Goal: Contribute content: Add original content to the website for others to see

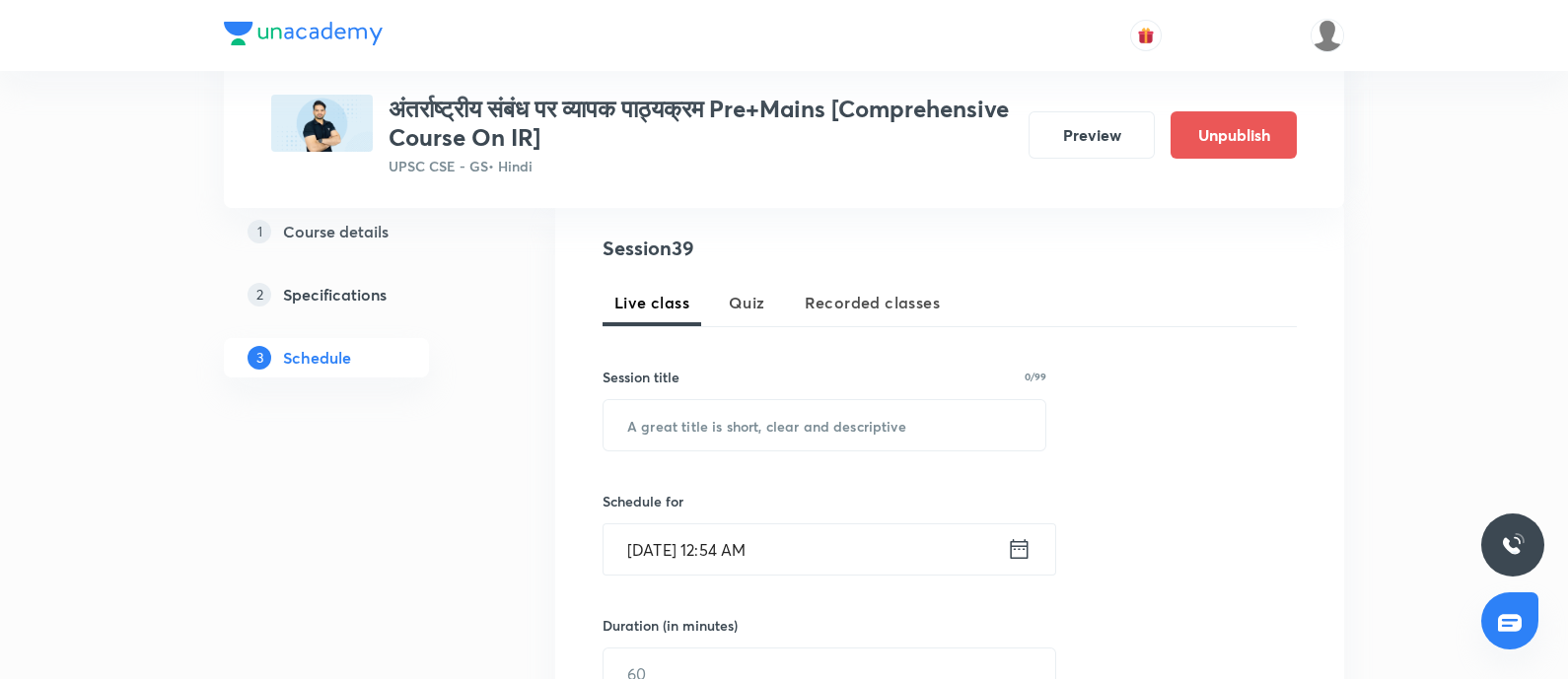
scroll to position [492, 0]
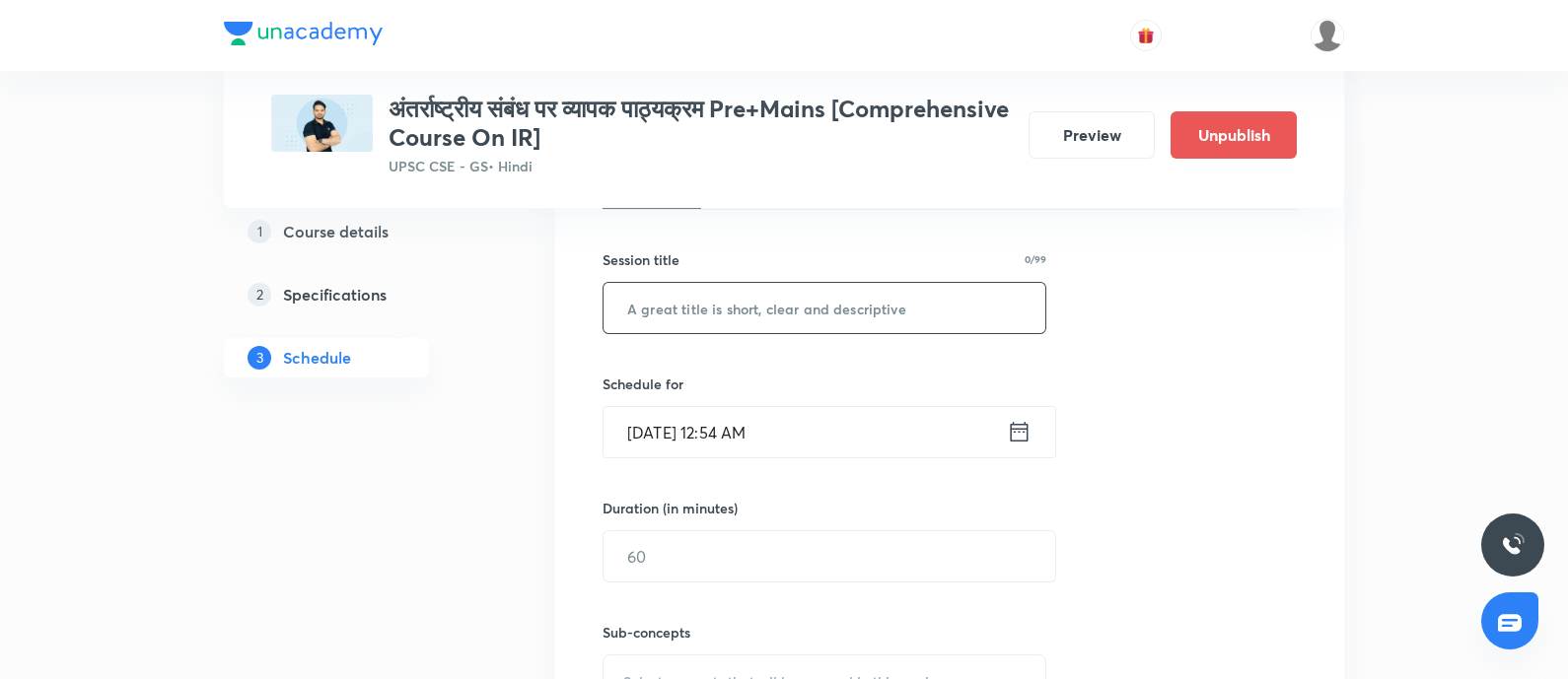
click at [677, 317] on input "text" at bounding box center [824, 308] width 441 height 50
paste input "विविध"
type input "विविध"
click at [1020, 430] on icon at bounding box center [1019, 432] width 25 height 28
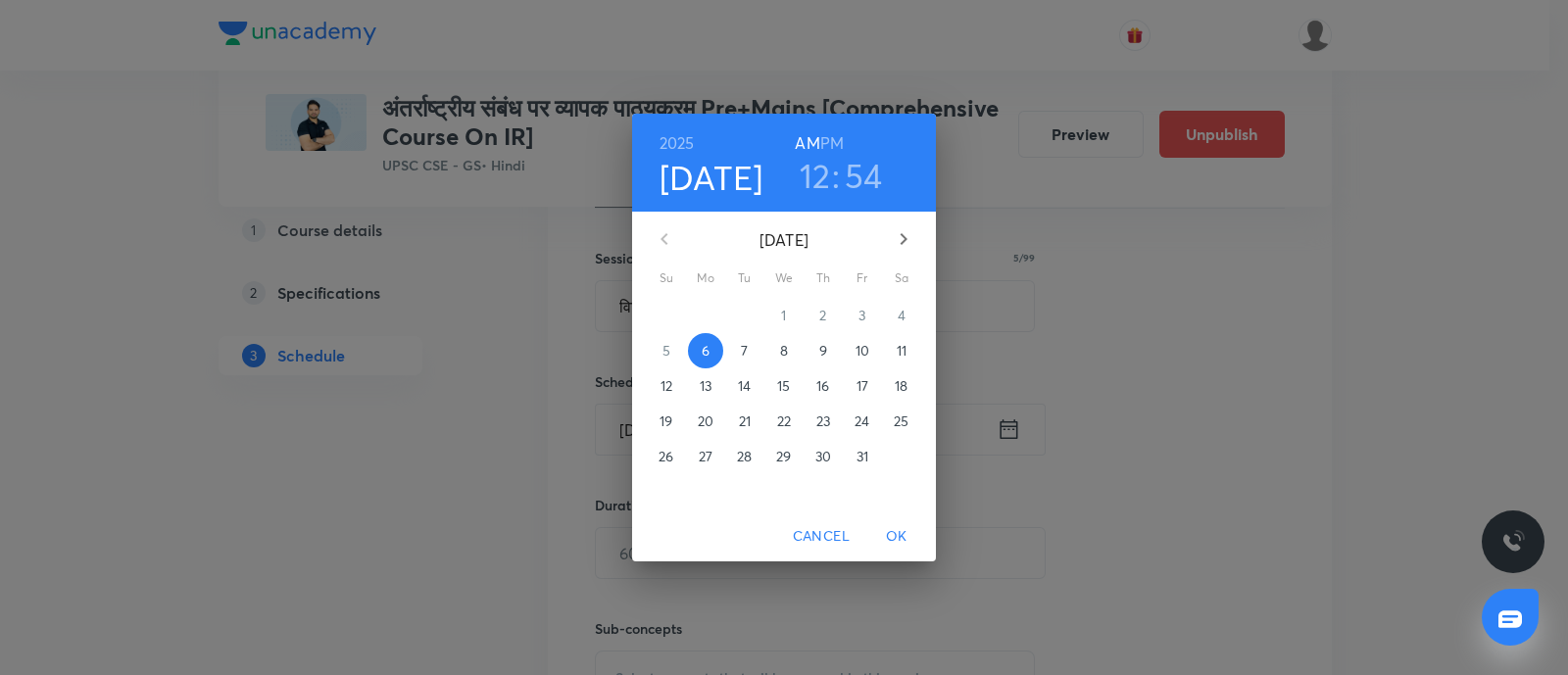
click at [783, 356] on p "8" at bounding box center [784, 351] width 8 height 20
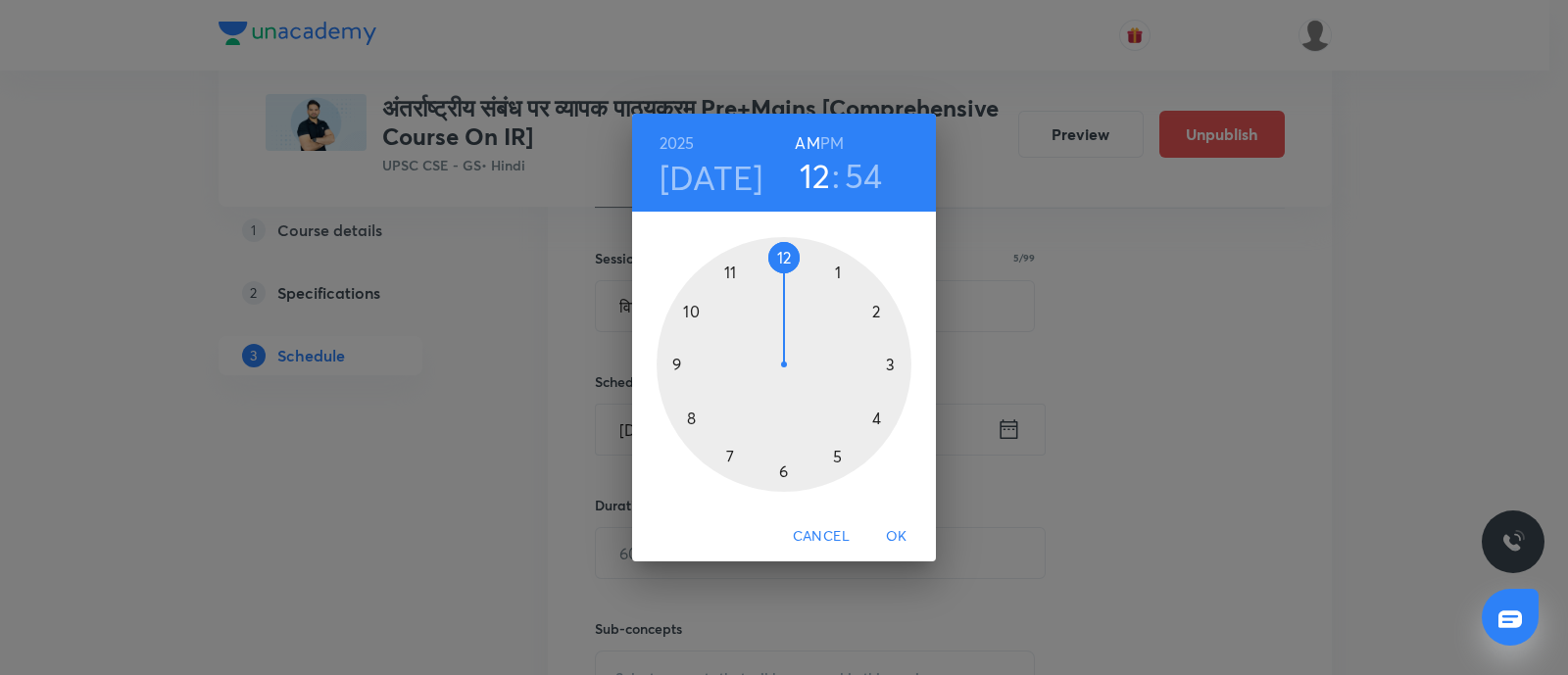
drag, startPoint x: 833, startPoint y: 459, endPoint x: 860, endPoint y: 166, distance: 294.2
click at [835, 451] on div at bounding box center [784, 364] width 255 height 255
click at [834, 141] on h6 "PM" at bounding box center [833, 143] width 24 height 28
drag, startPoint x: 783, startPoint y: 475, endPoint x: 766, endPoint y: 487, distance: 20.8
click at [783, 474] on div at bounding box center [784, 364] width 255 height 255
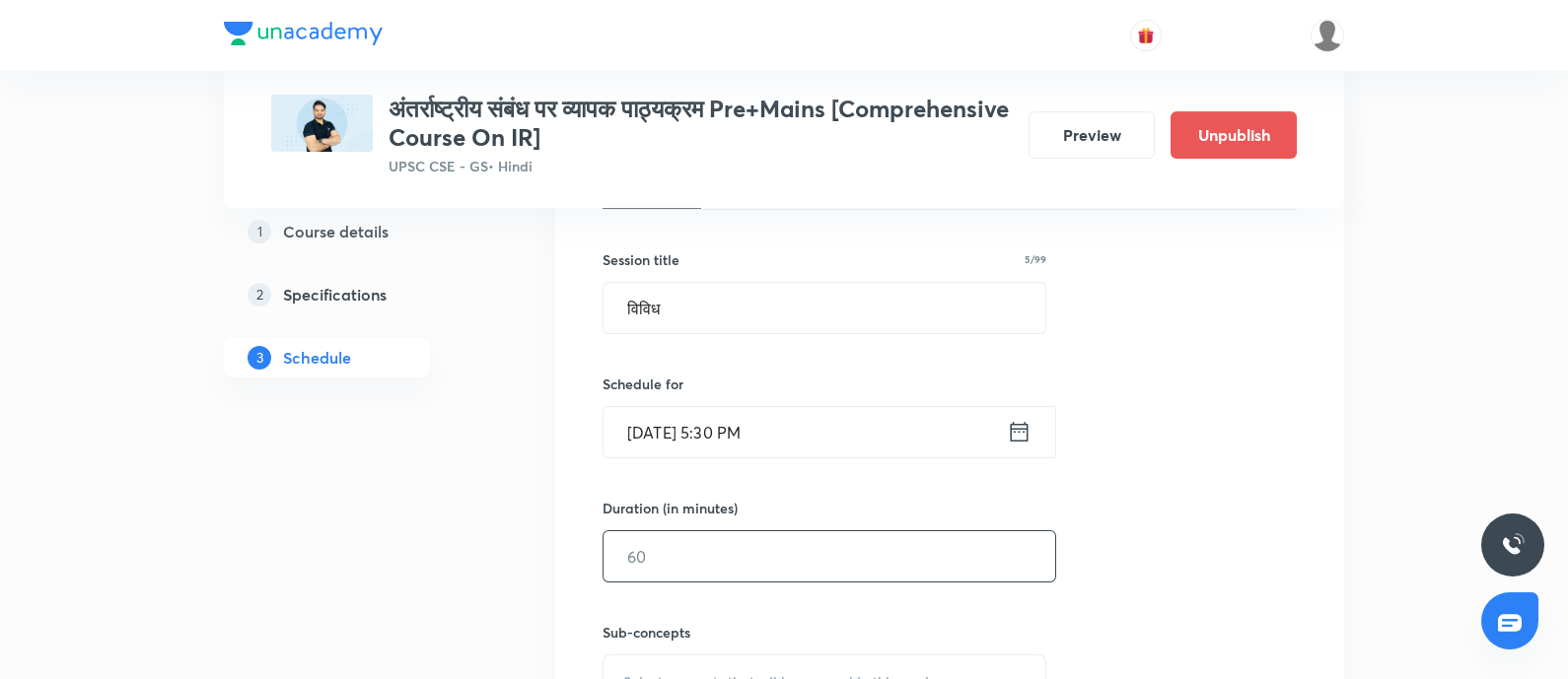
click at [685, 554] on input "text" at bounding box center [829, 556] width 451 height 50
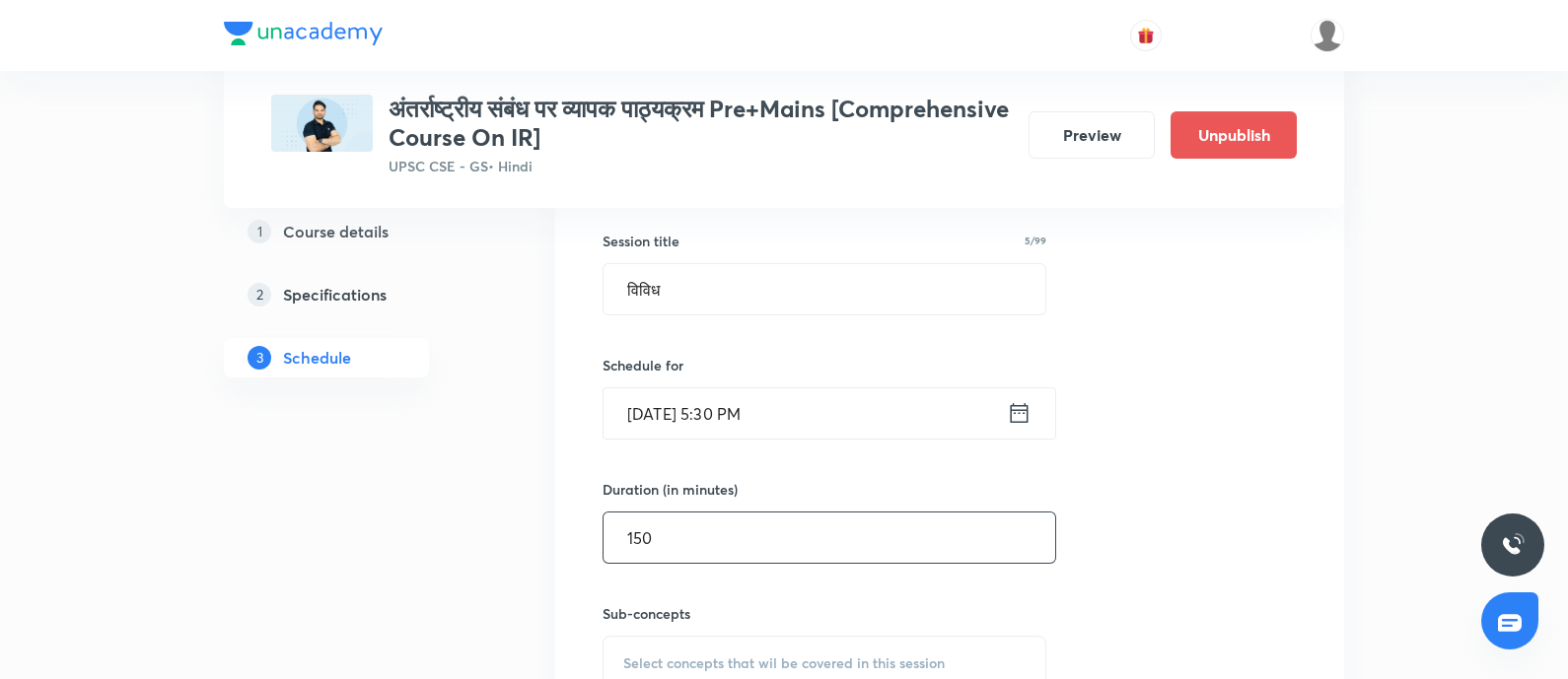
scroll to position [862, 0]
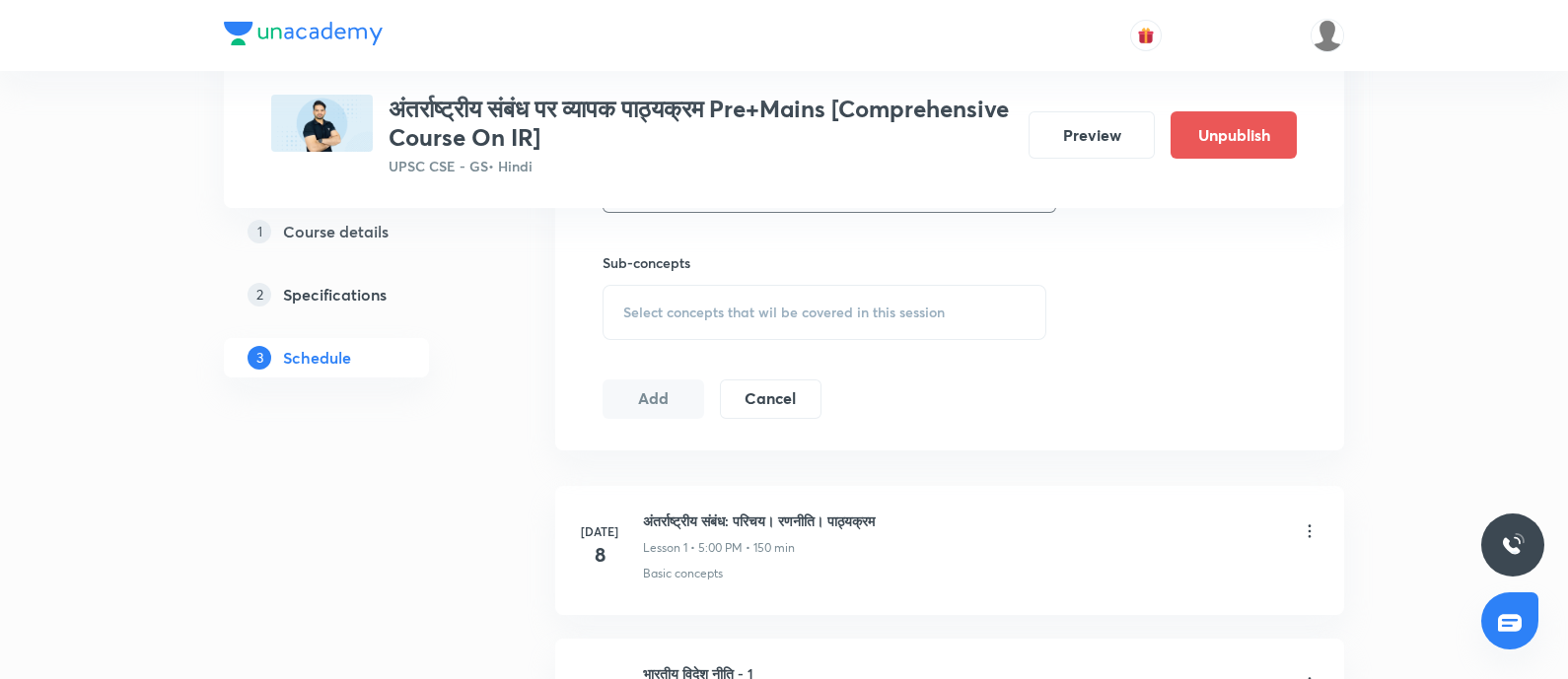
type input "150"
click at [813, 330] on div "Select concepts that wil be covered in this session" at bounding box center [824, 312] width 443 height 55
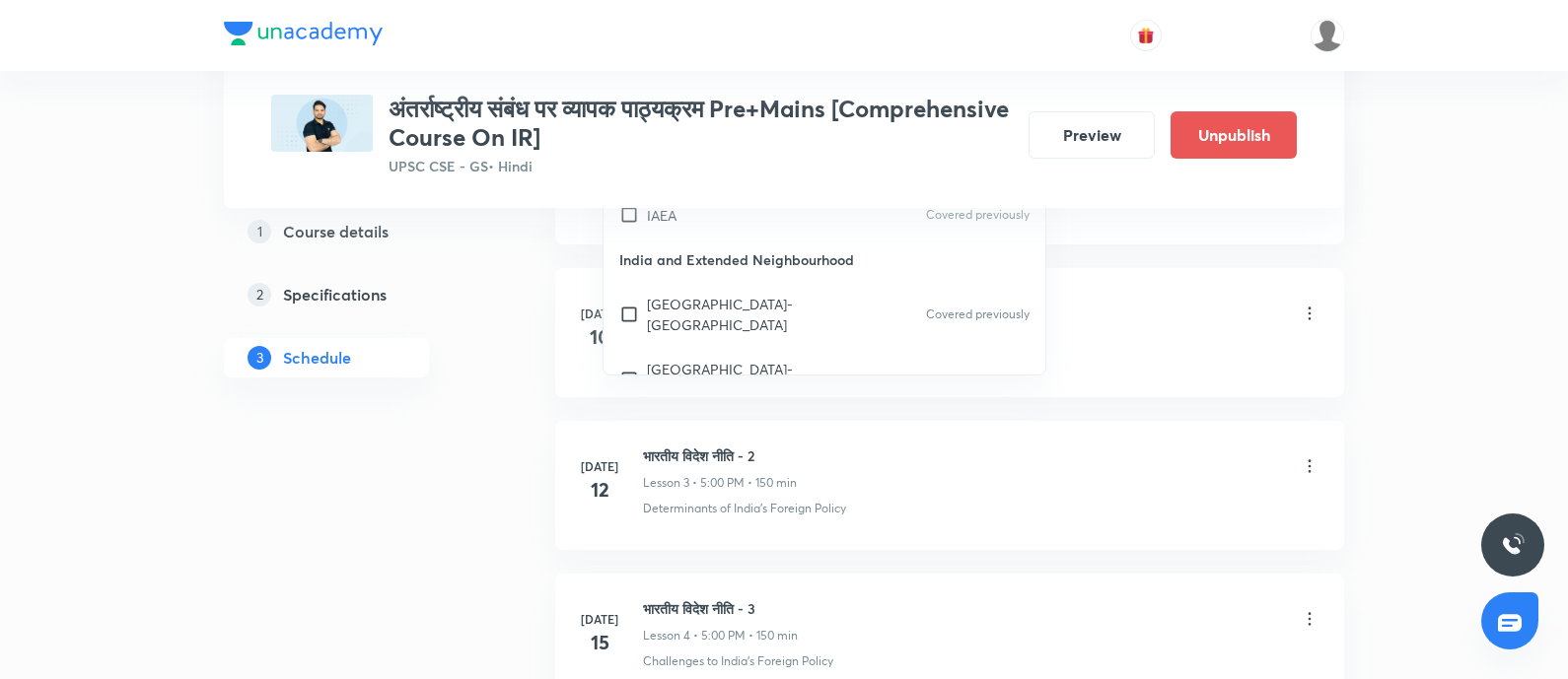
scroll to position [1109, 0]
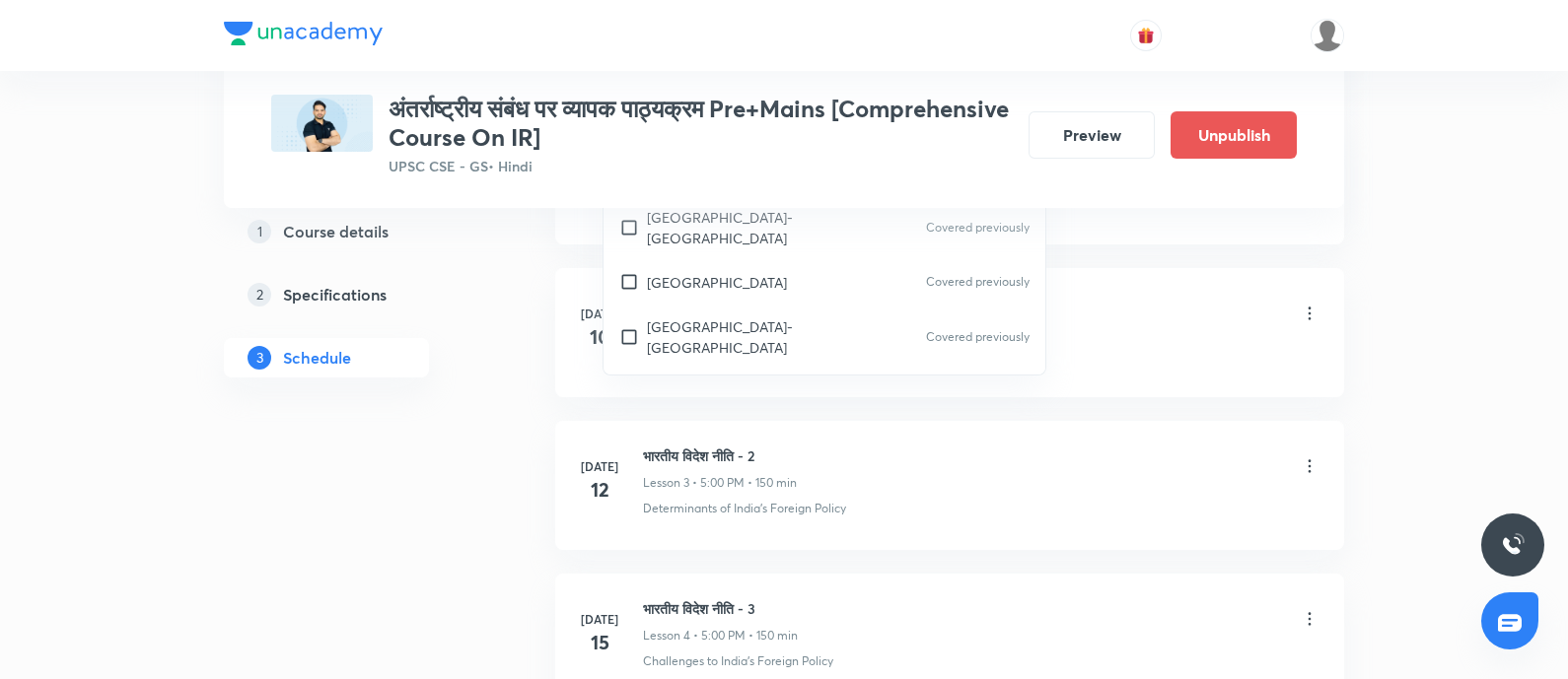
click at [702, 470] on p "Evolution of India's Foreign Policy" at bounding box center [746, 490] width 199 height 41
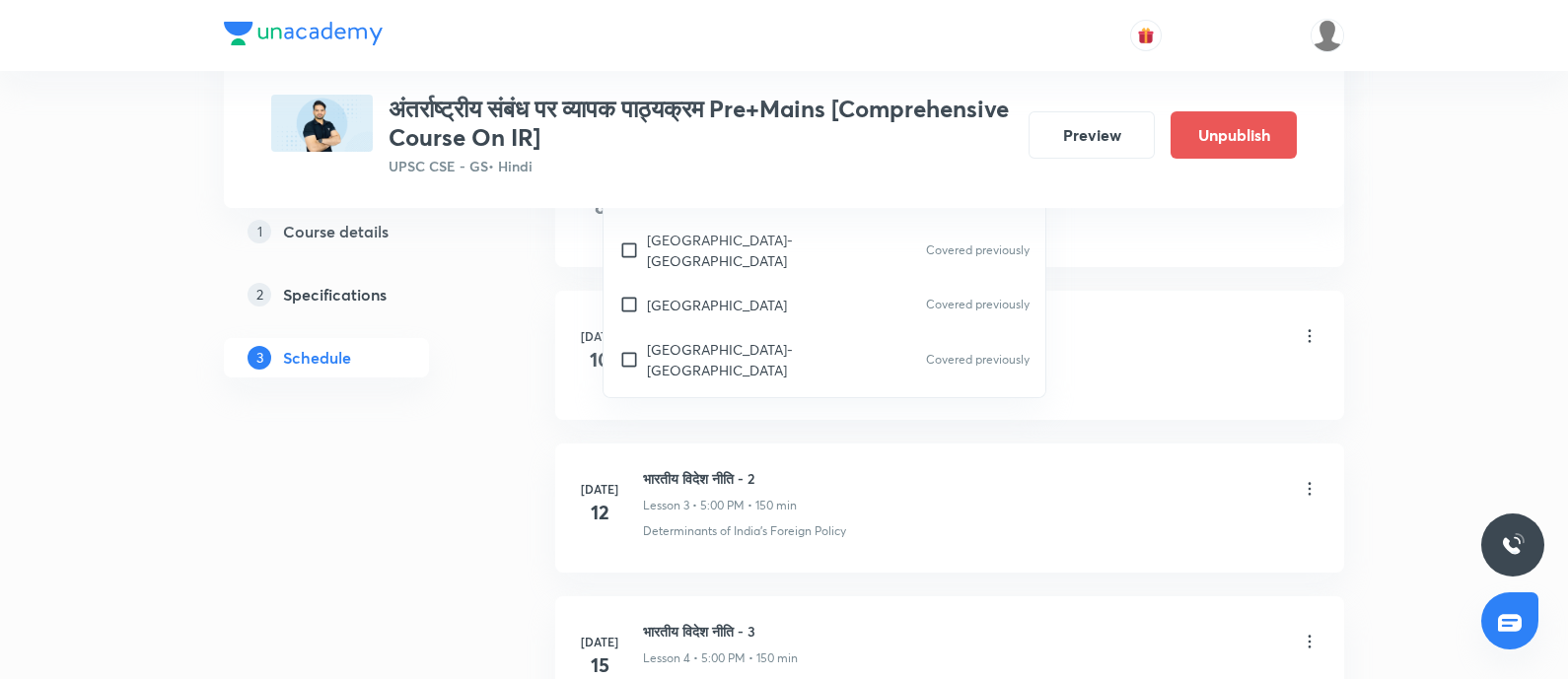
scroll to position [1479, 0]
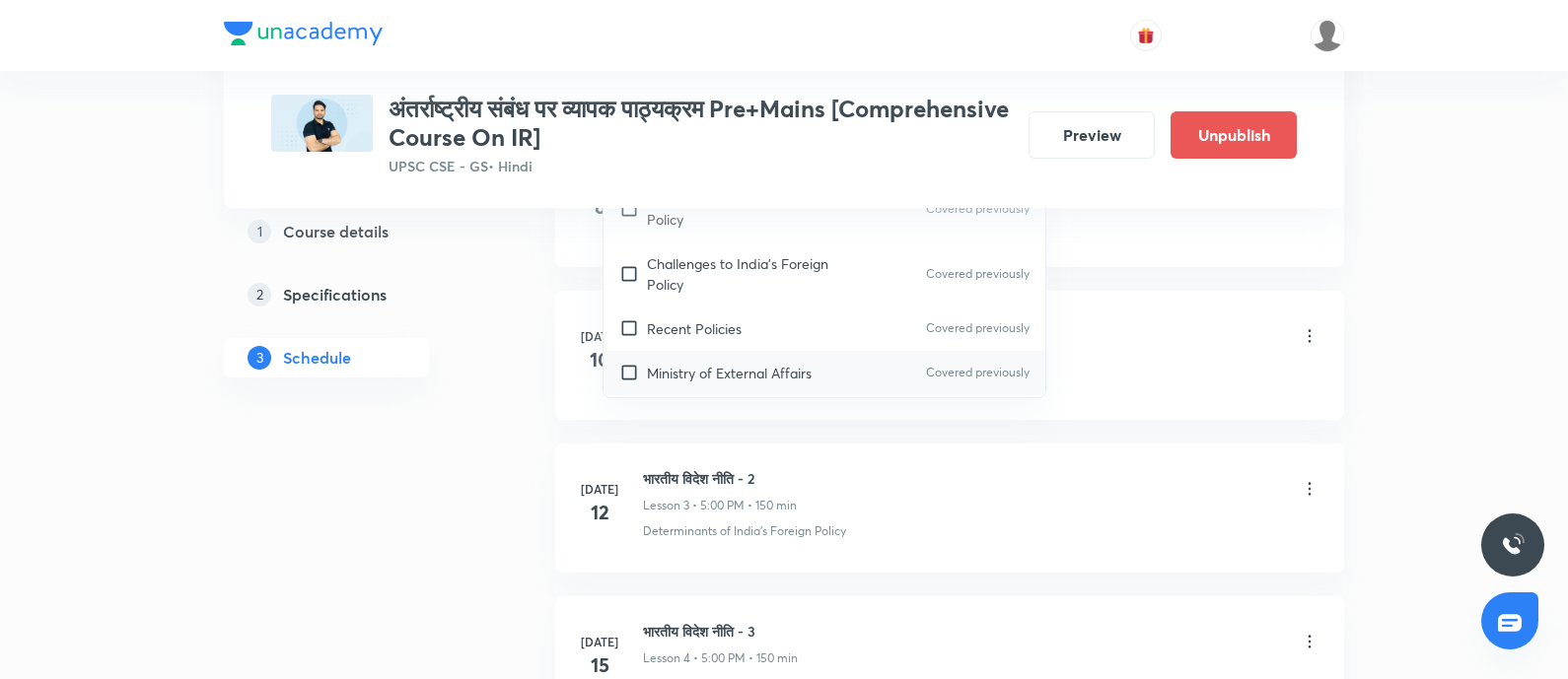
click at [755, 407] on p "Intiatives to Promote International Cooperation" at bounding box center [746, 427] width 199 height 41
checkbox input "true"
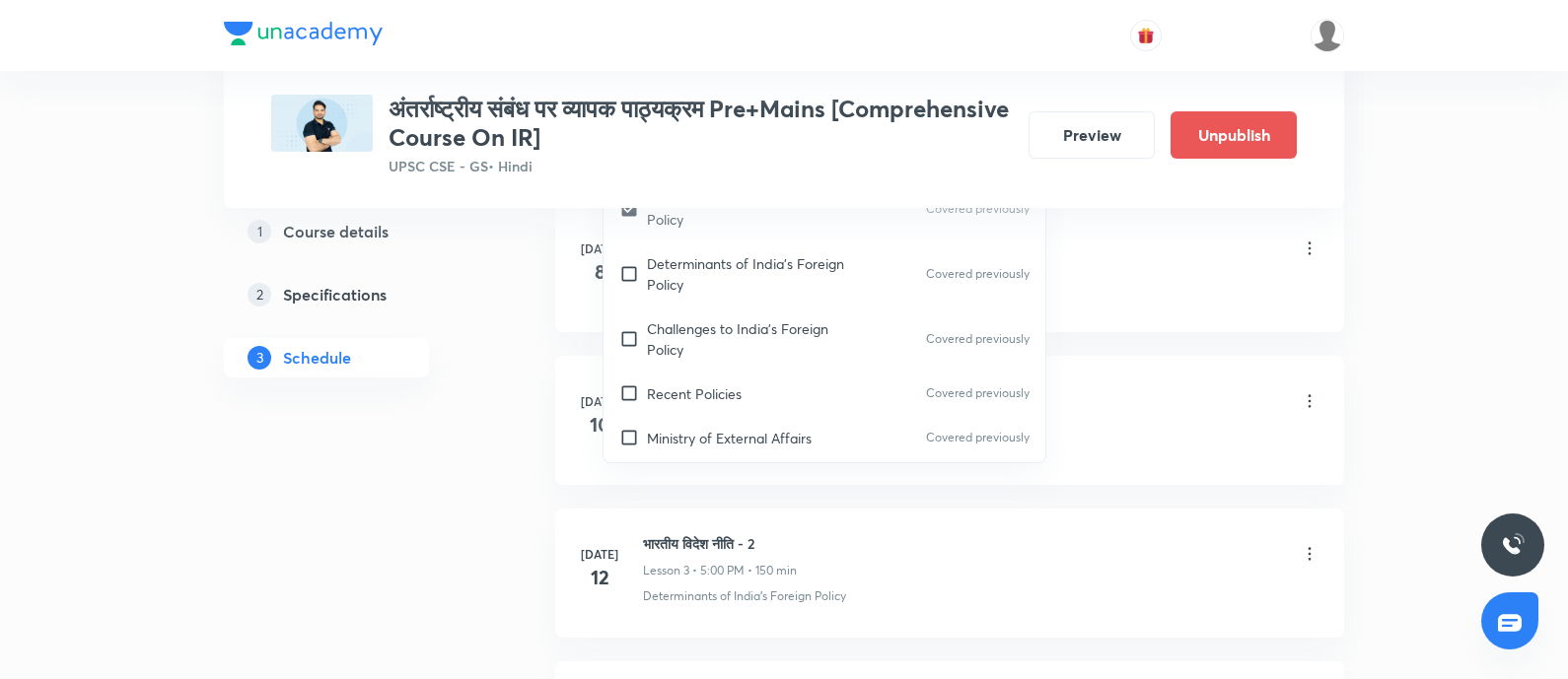
click at [684, 582] on p "[GEOGRAPHIC_DATA]-[GEOGRAPHIC_DATA]" at bounding box center [746, 602] width 199 height 41
checkbox input "true"
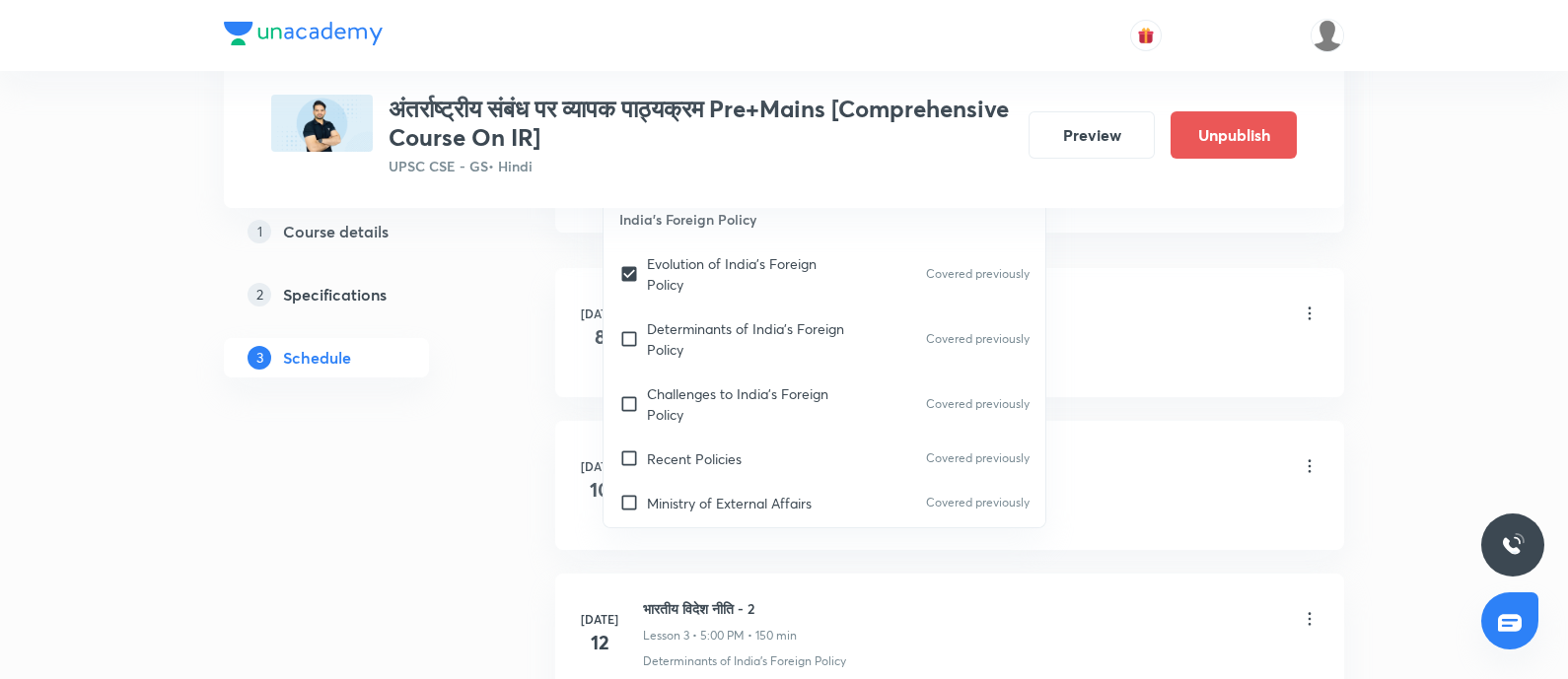
checkbox input "true"
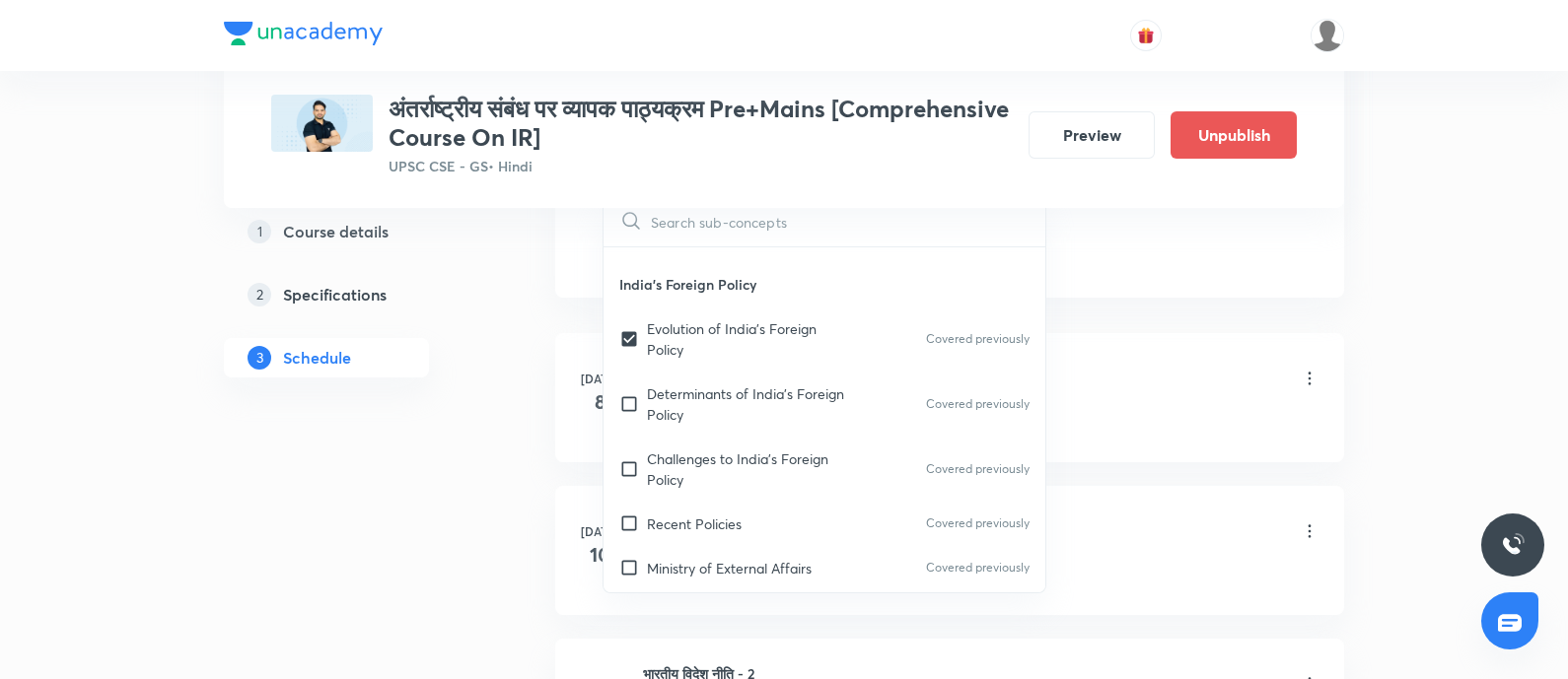
drag, startPoint x: 465, startPoint y: 463, endPoint x: 651, endPoint y: 347, distance: 219.2
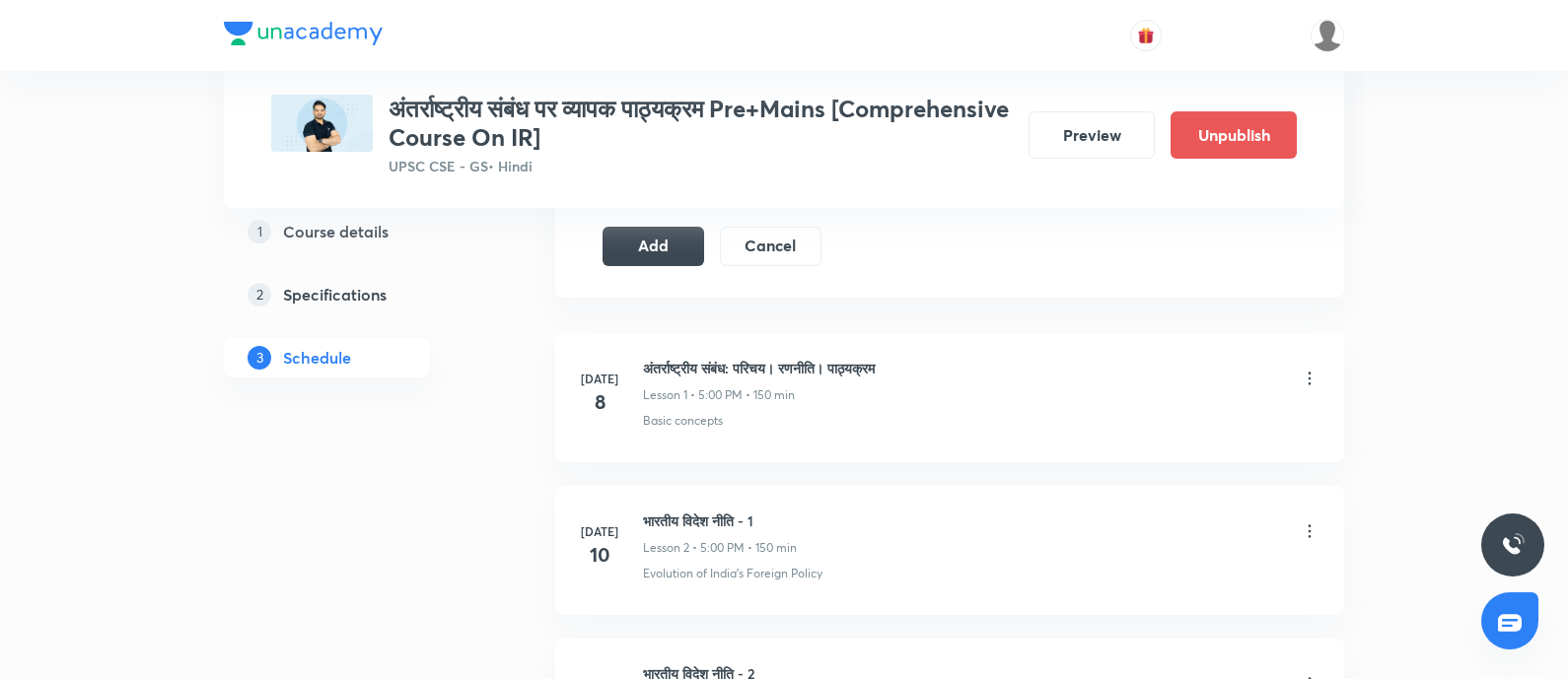
scroll to position [862, 0]
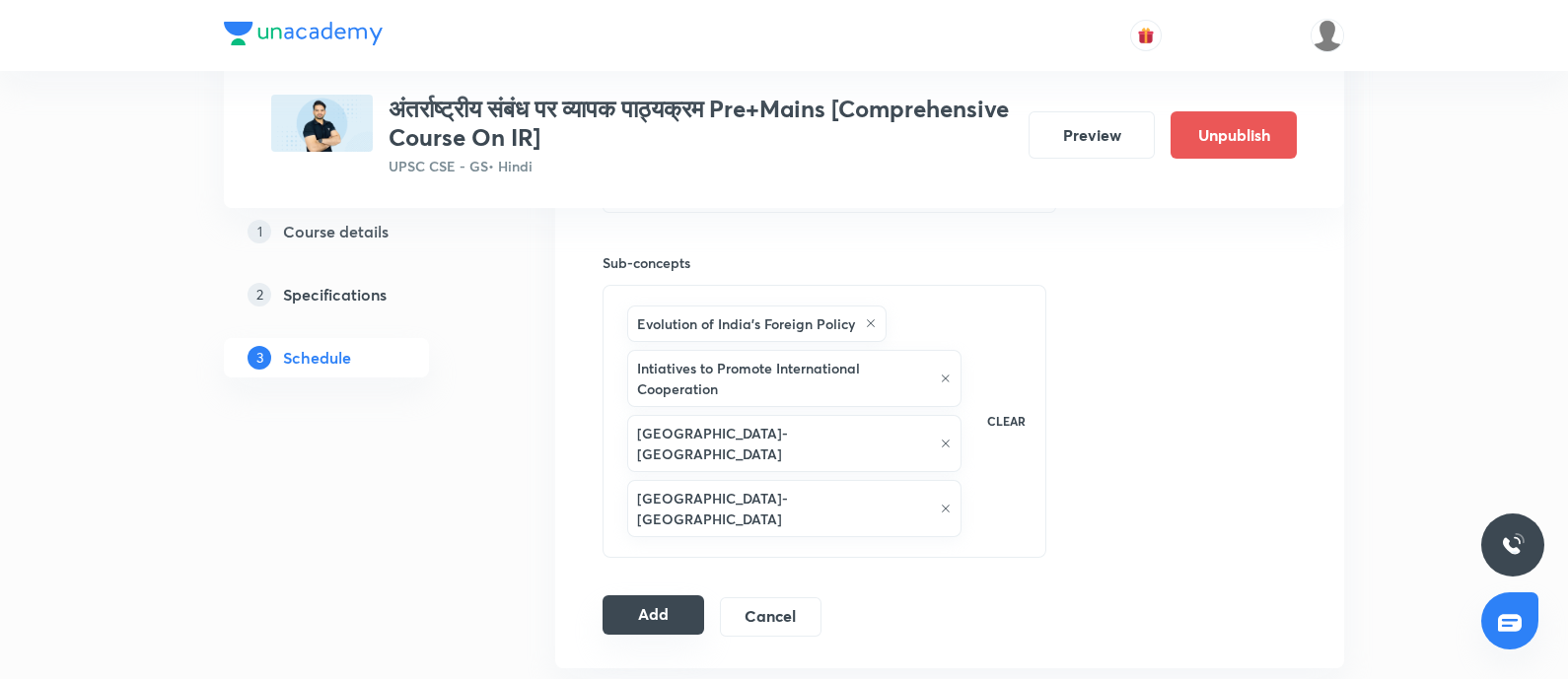
click at [631, 596] on button "Add" at bounding box center [653, 616] width 102 height 40
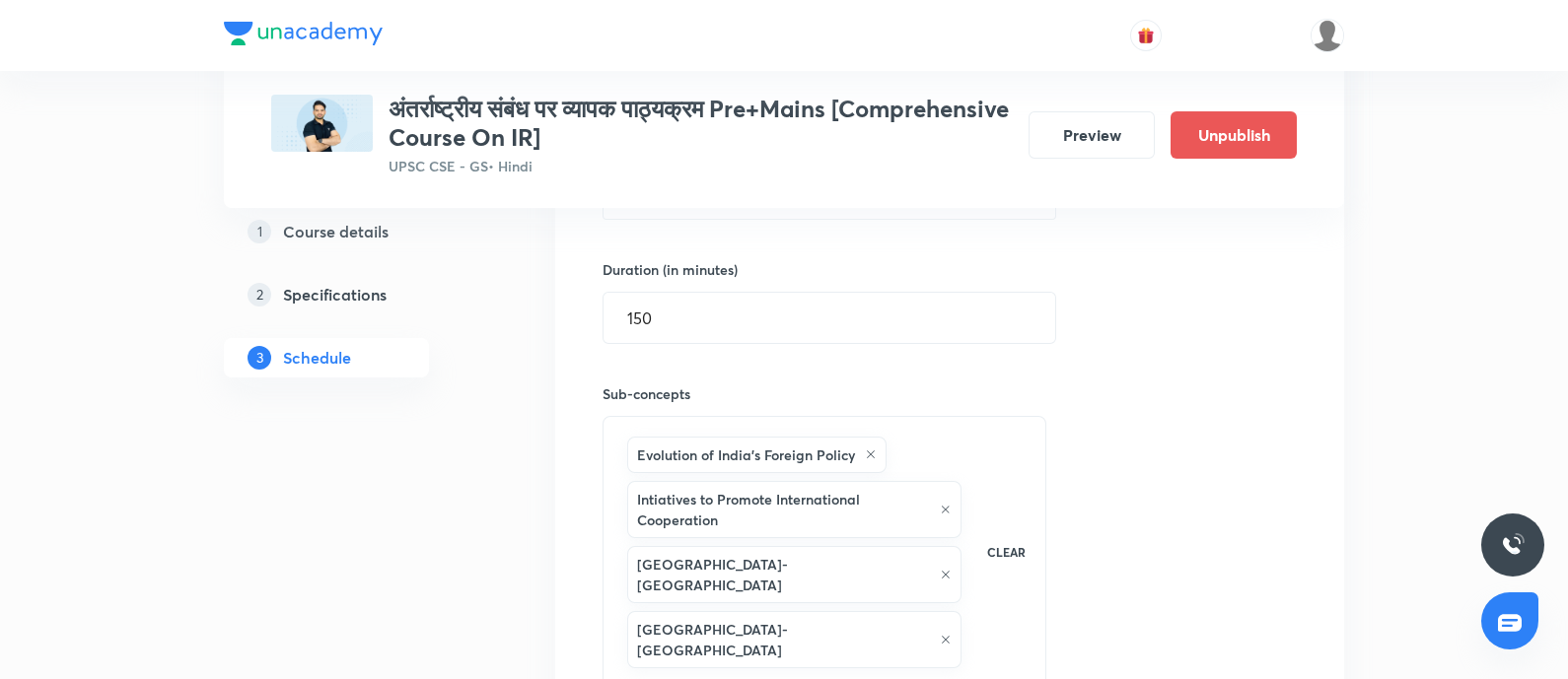
scroll to position [1109, 0]
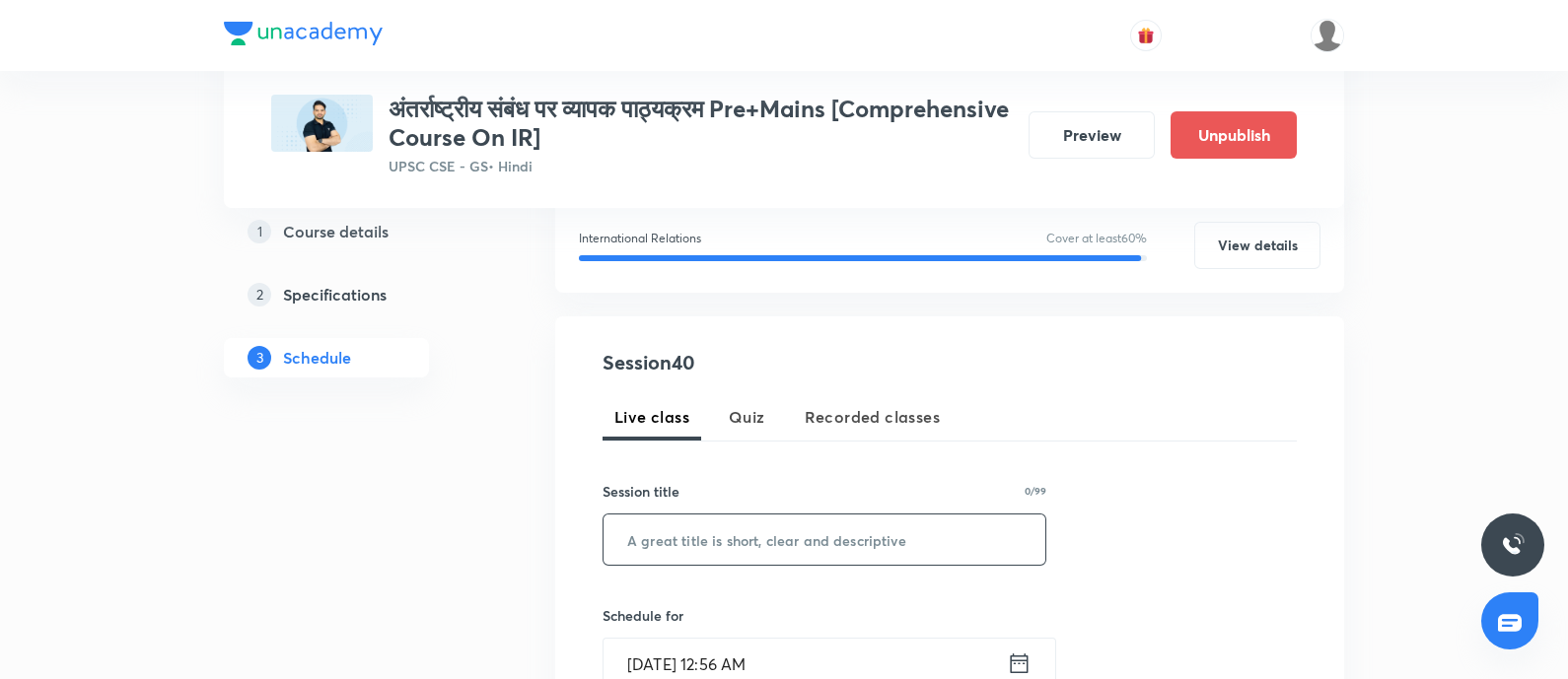
scroll to position [369, 0]
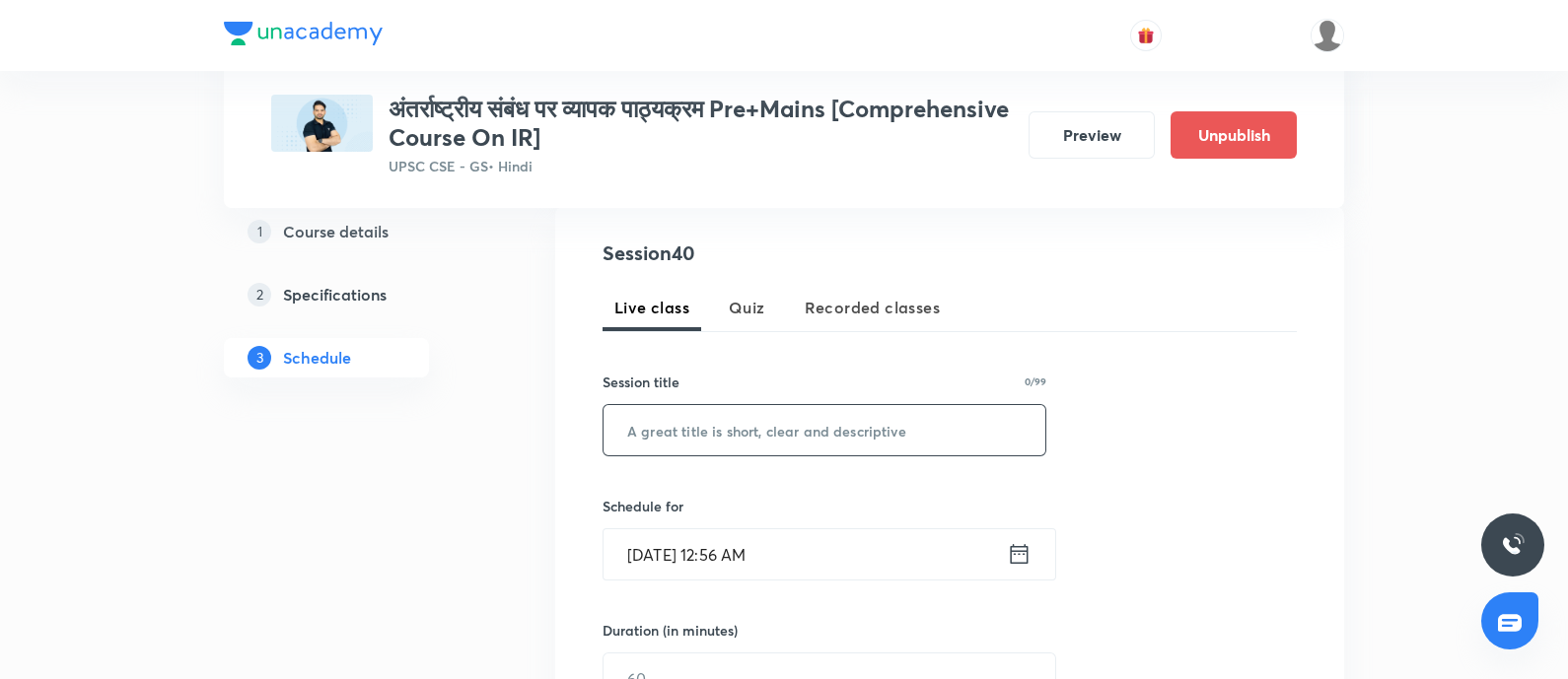
click at [658, 443] on input "text" at bounding box center [824, 430] width 441 height 50
paste input "विविध"
type input "विविध"
click at [1013, 558] on icon at bounding box center [1019, 554] width 25 height 28
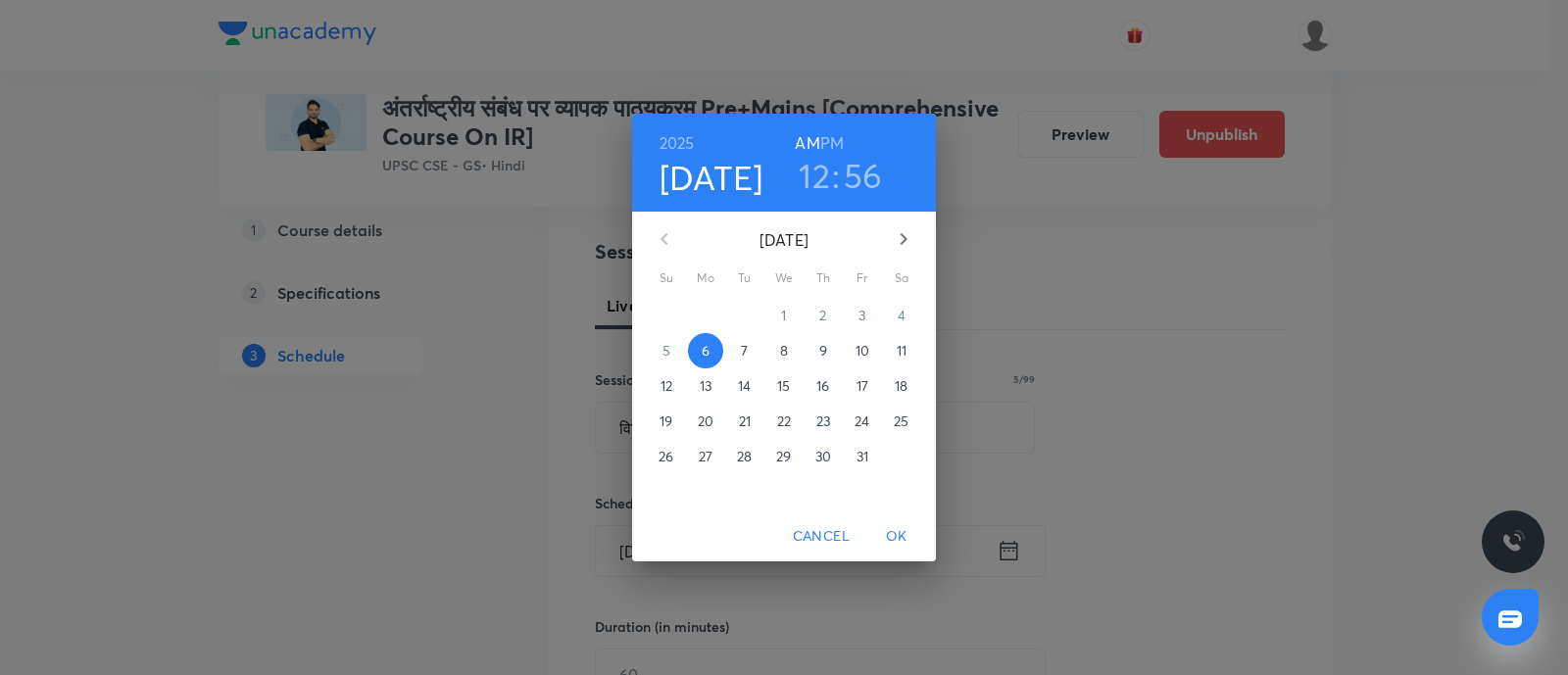
click at [858, 349] on p "10" at bounding box center [862, 351] width 14 height 20
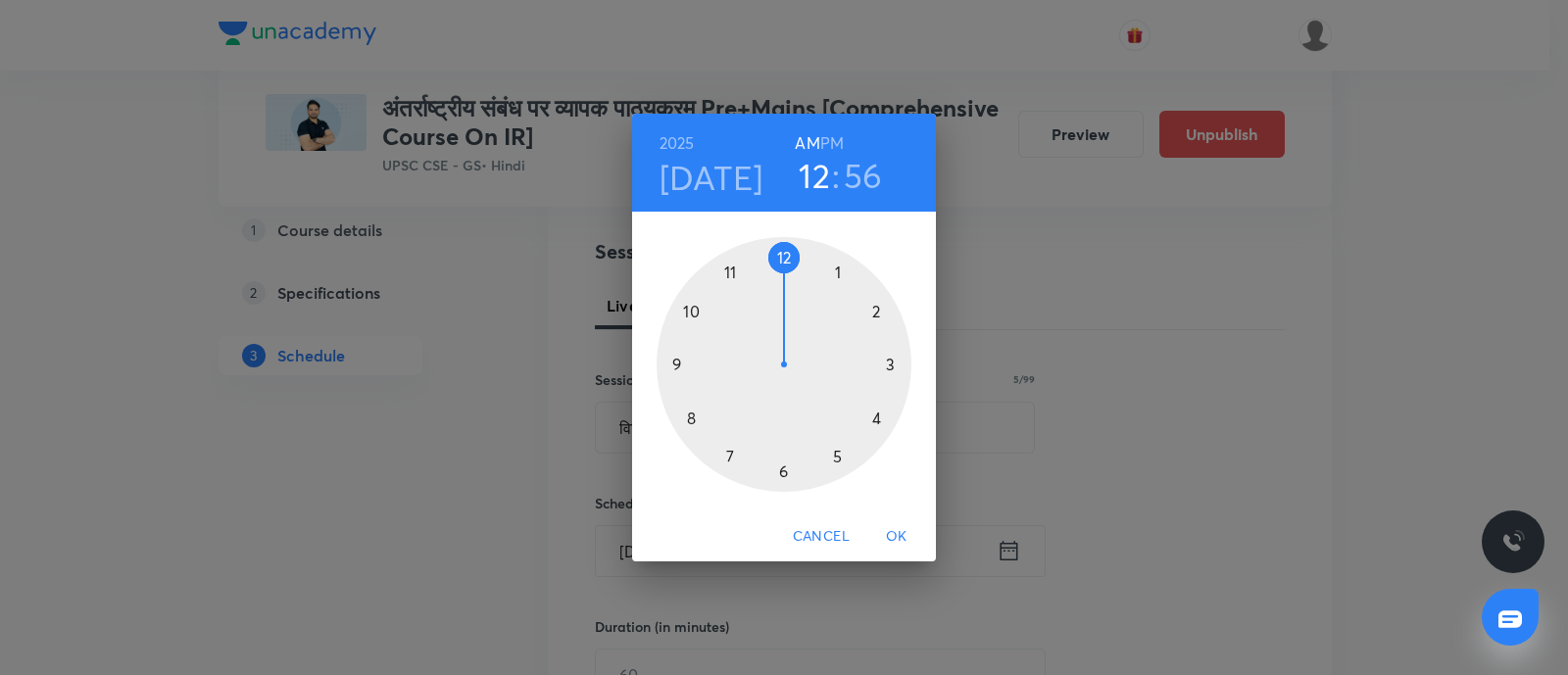
click at [838, 454] on div at bounding box center [784, 364] width 255 height 255
click at [830, 144] on h6 "PM" at bounding box center [833, 143] width 24 height 28
click at [785, 470] on div at bounding box center [784, 364] width 255 height 255
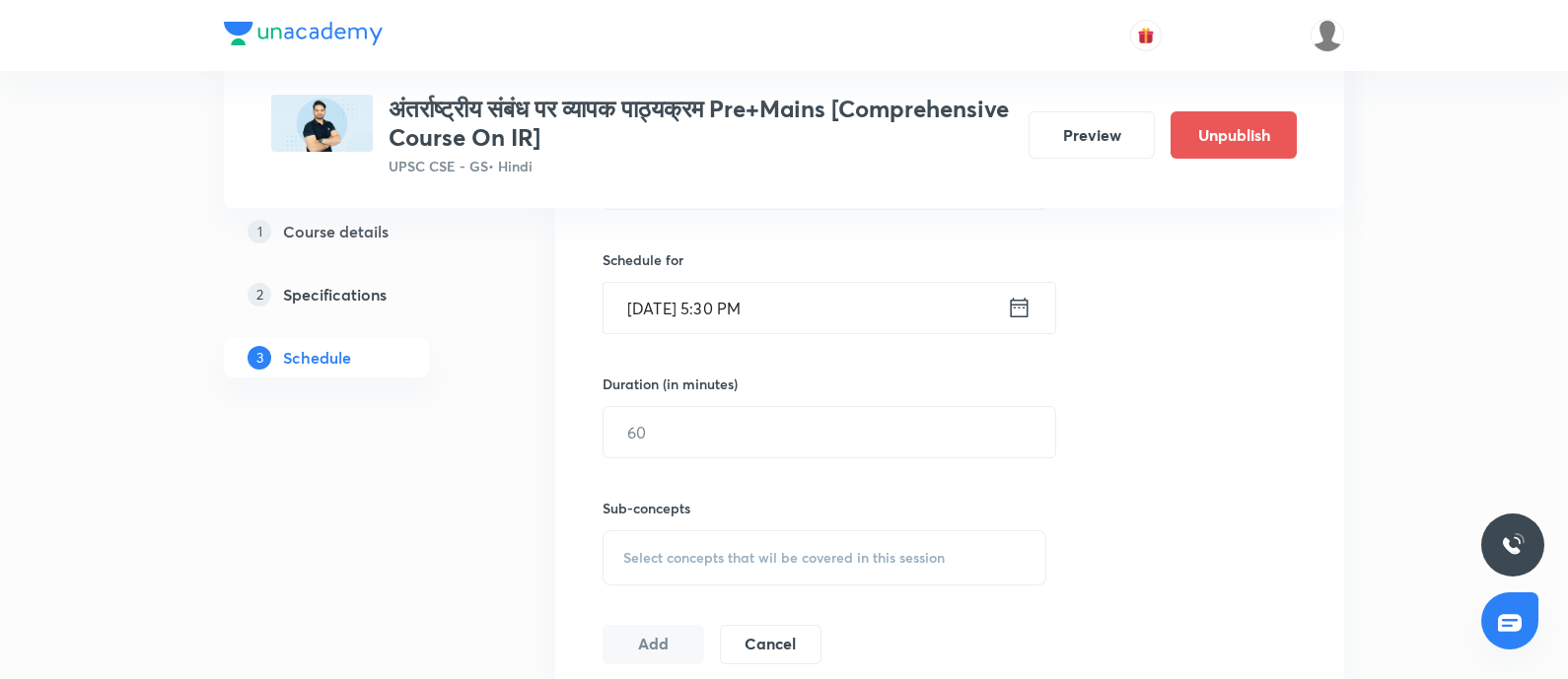
scroll to position [616, 0]
click at [633, 435] on input "text" at bounding box center [829, 432] width 451 height 50
type input "150"
drag, startPoint x: 618, startPoint y: 553, endPoint x: 922, endPoint y: 476, distance: 313.6
click at [619, 552] on div "Select concepts that wil be covered in this session" at bounding box center [824, 557] width 443 height 55
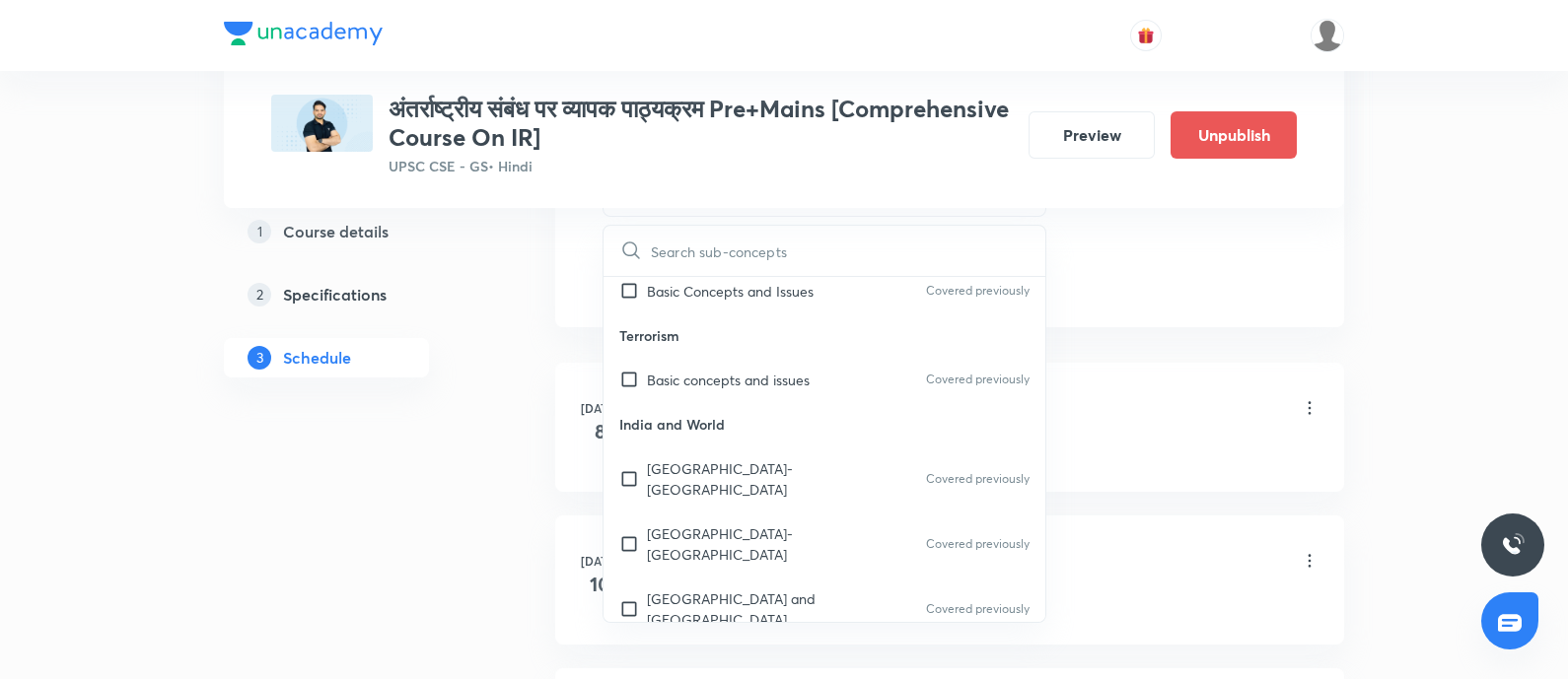
scroll to position [246, 0]
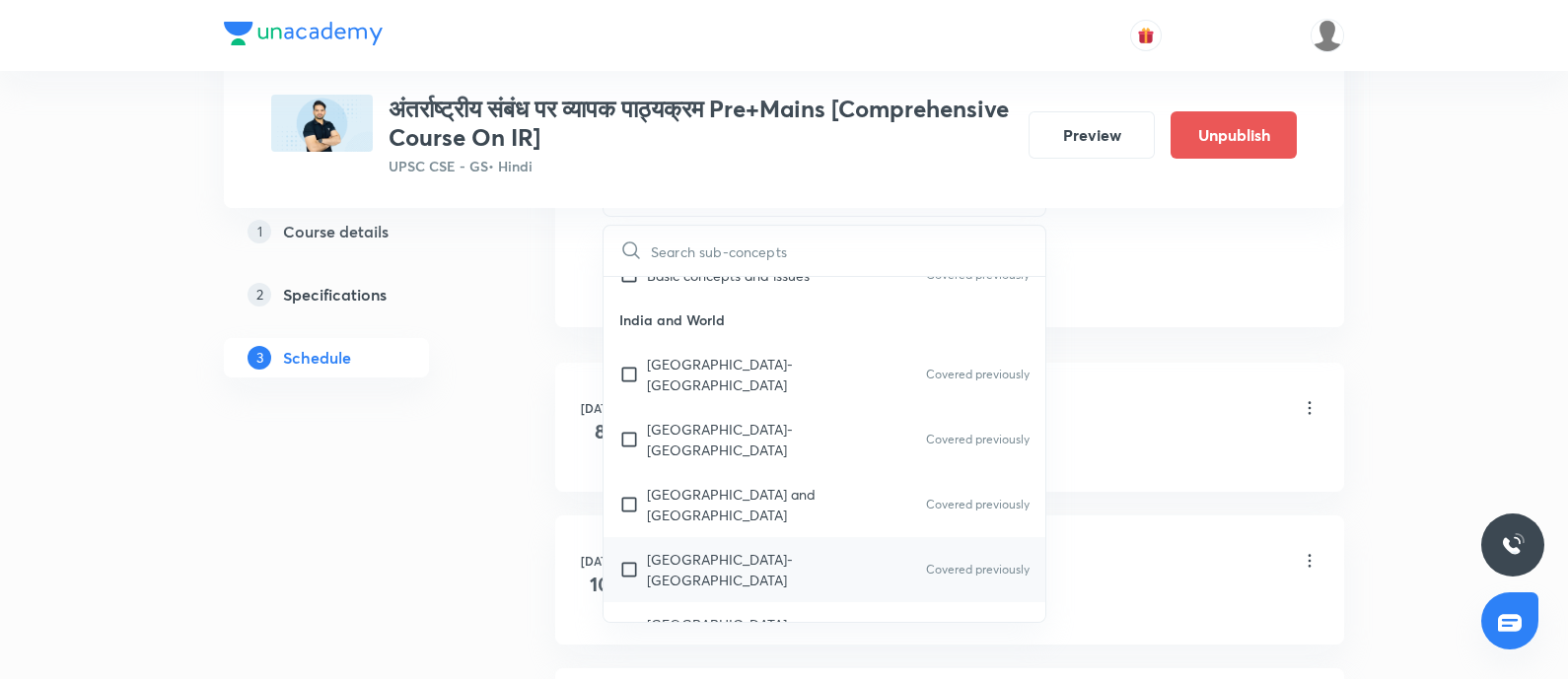
click at [718, 549] on p "[GEOGRAPHIC_DATA]-[GEOGRAPHIC_DATA]" at bounding box center [746, 569] width 199 height 41
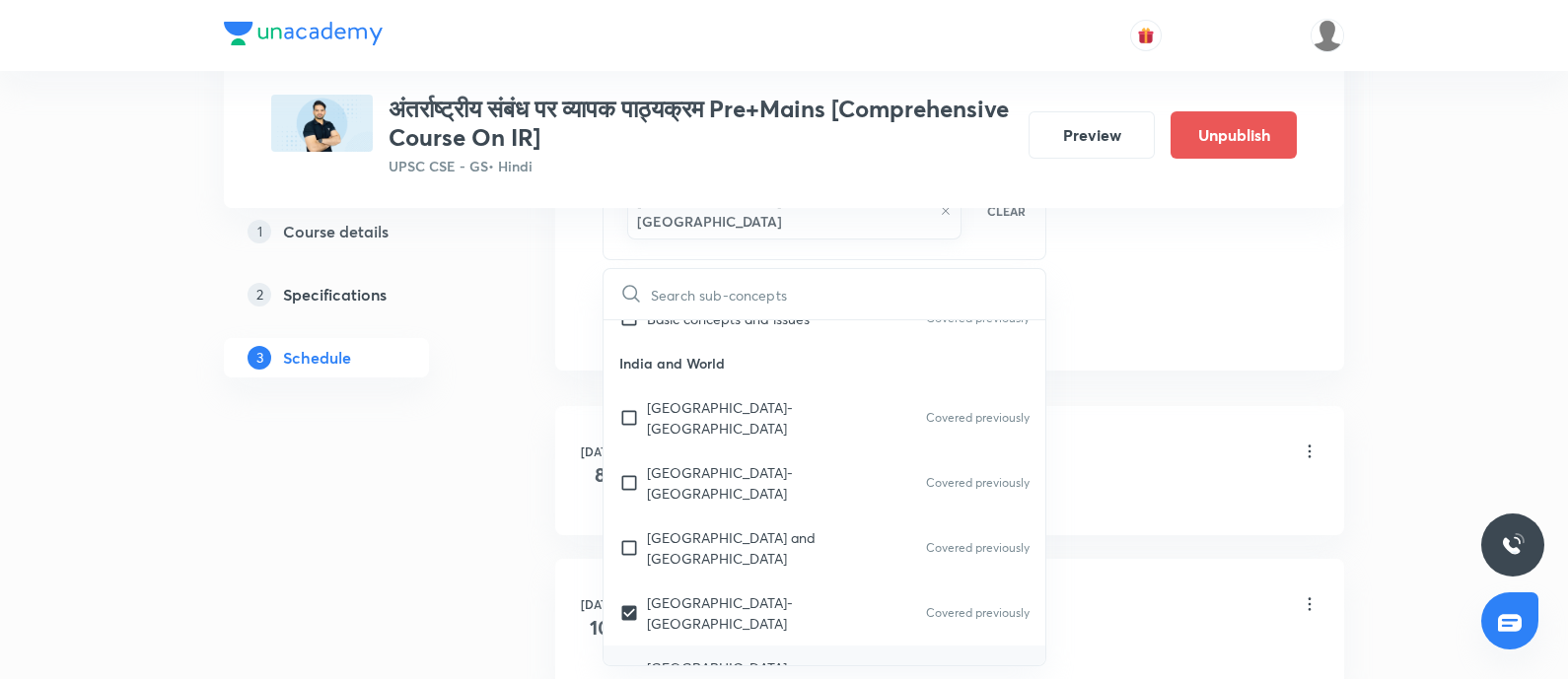
click at [679, 658] on p "[GEOGRAPHIC_DATA]-[GEOGRAPHIC_DATA]" at bounding box center [746, 678] width 199 height 41
checkbox input "true"
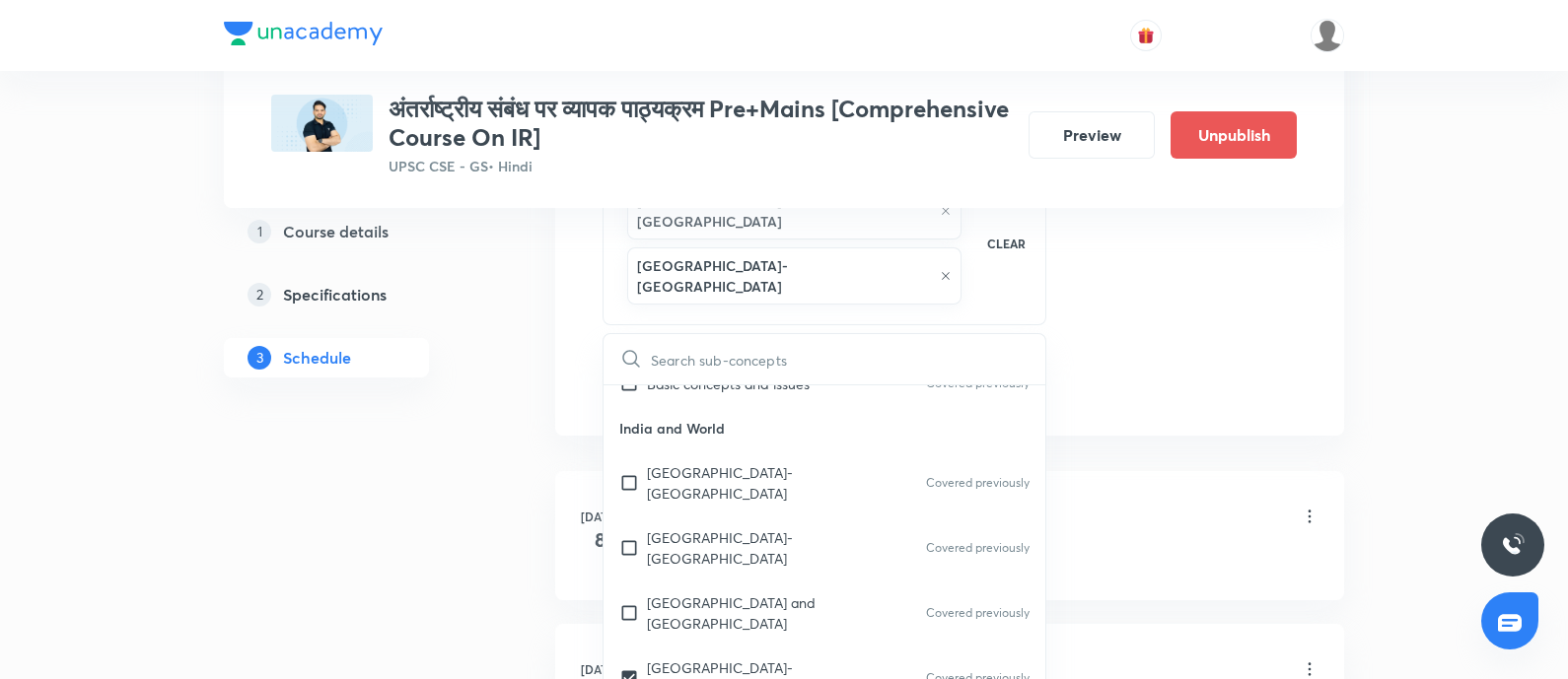
checkbox input "true"
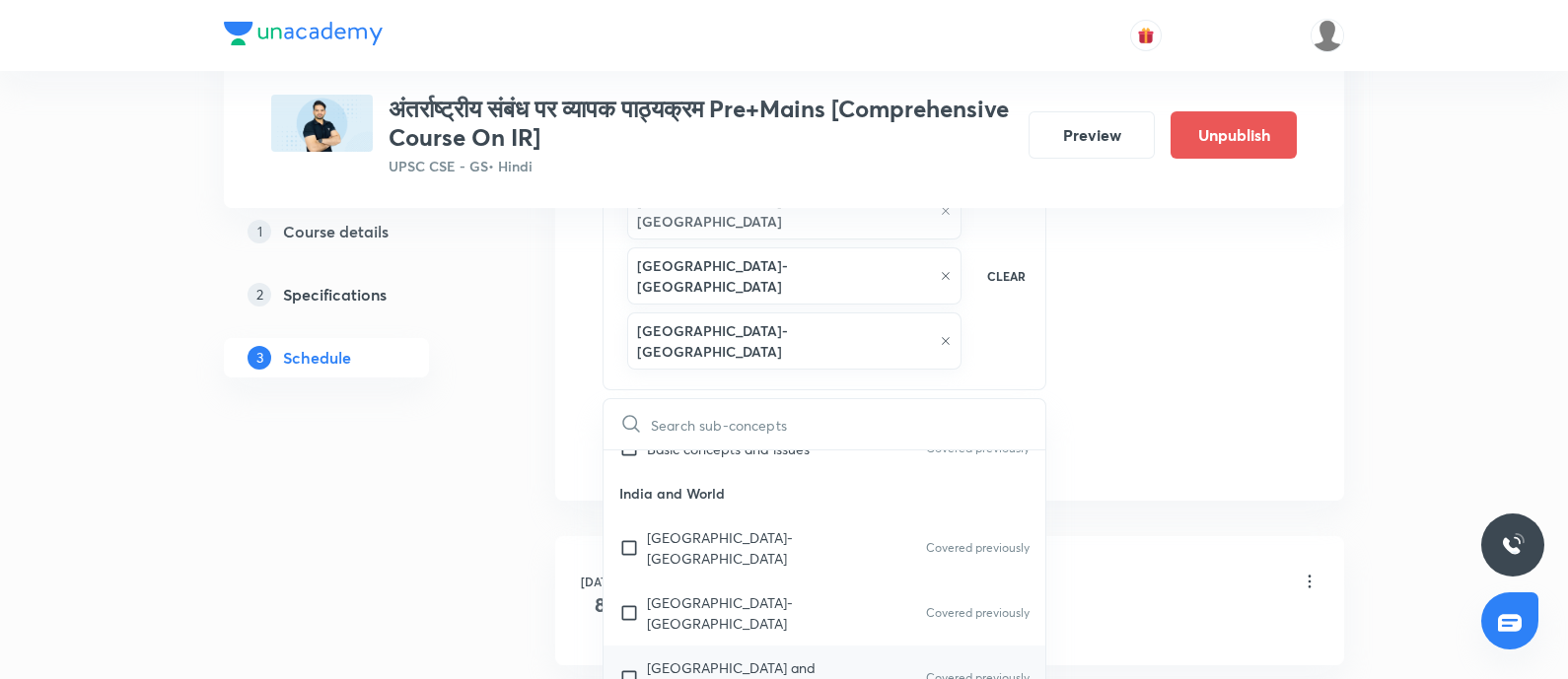
scroll to position [492, 0]
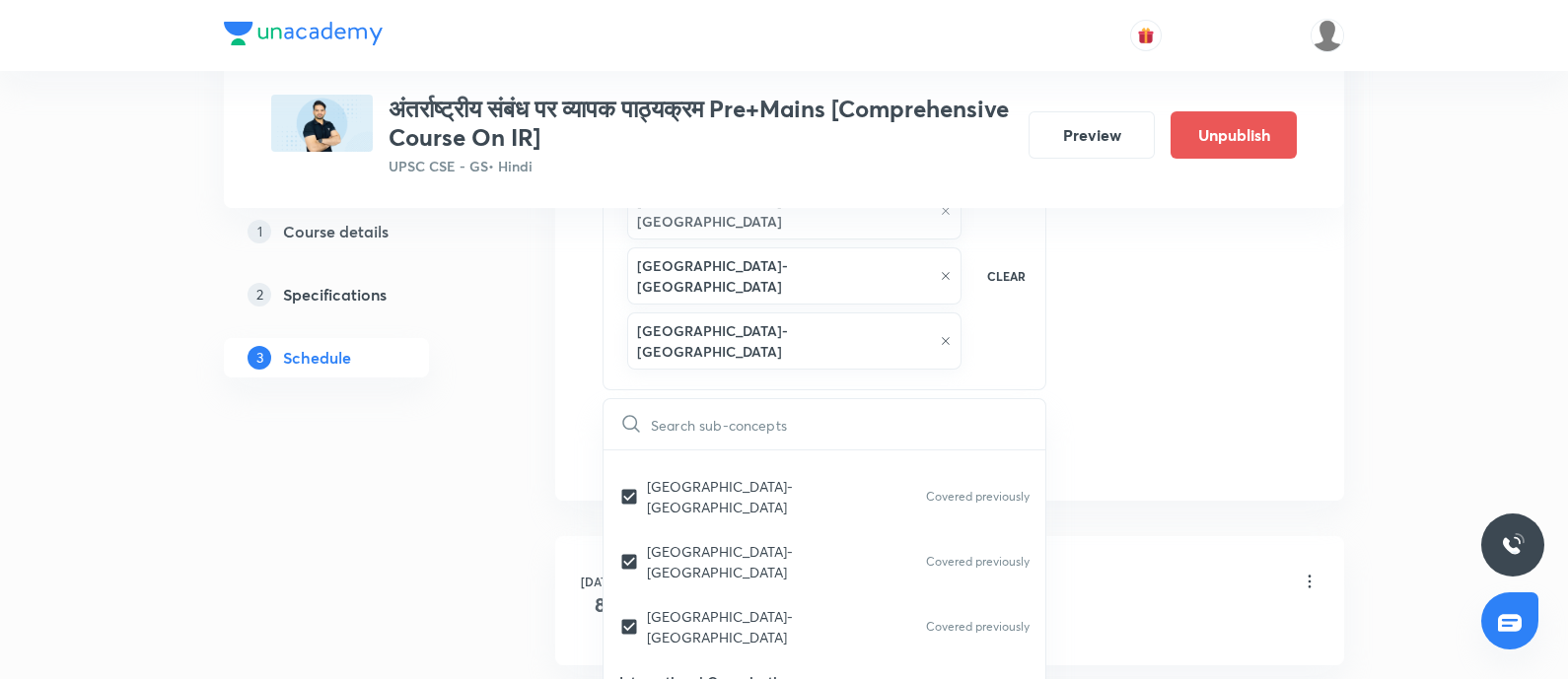
drag, startPoint x: 735, startPoint y: 493, endPoint x: 454, endPoint y: 468, distance: 282.1
checkbox input "true"
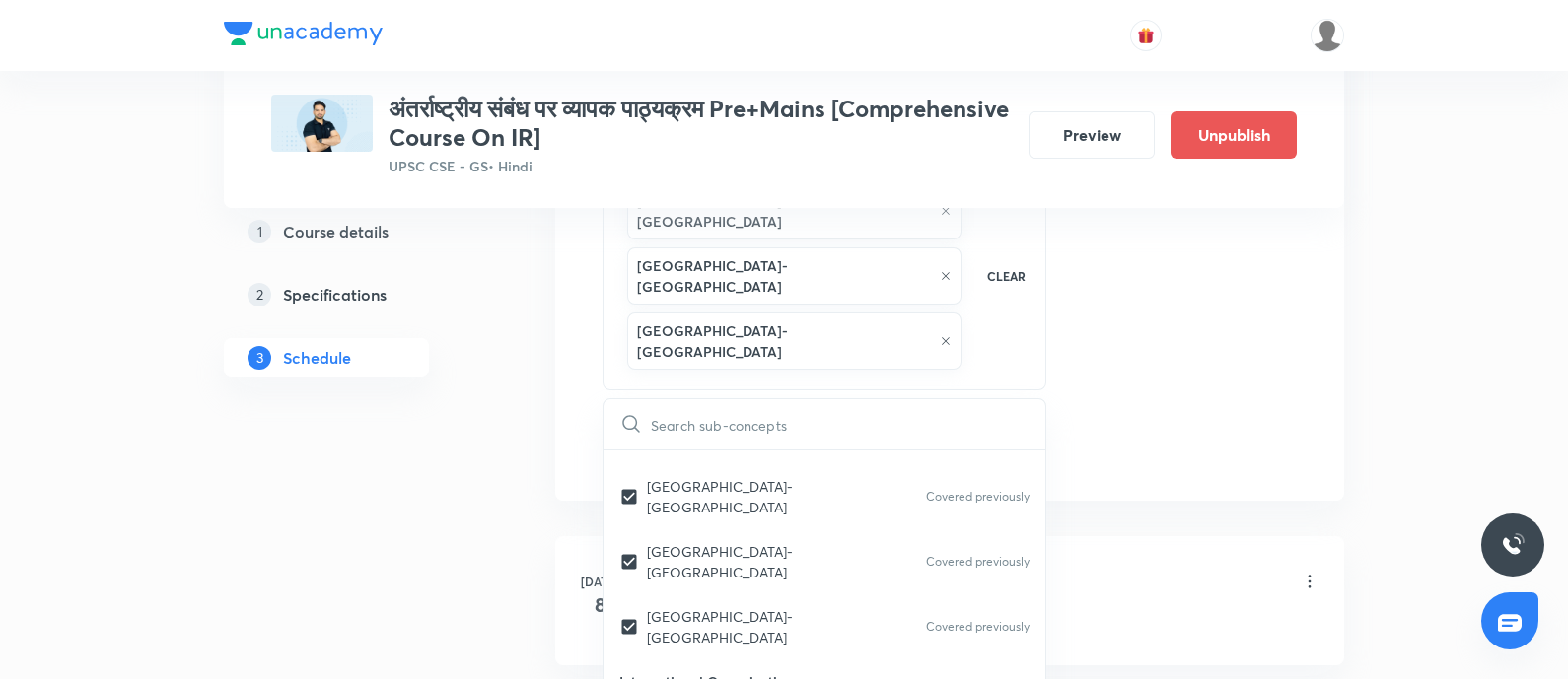
checkbox input "true"
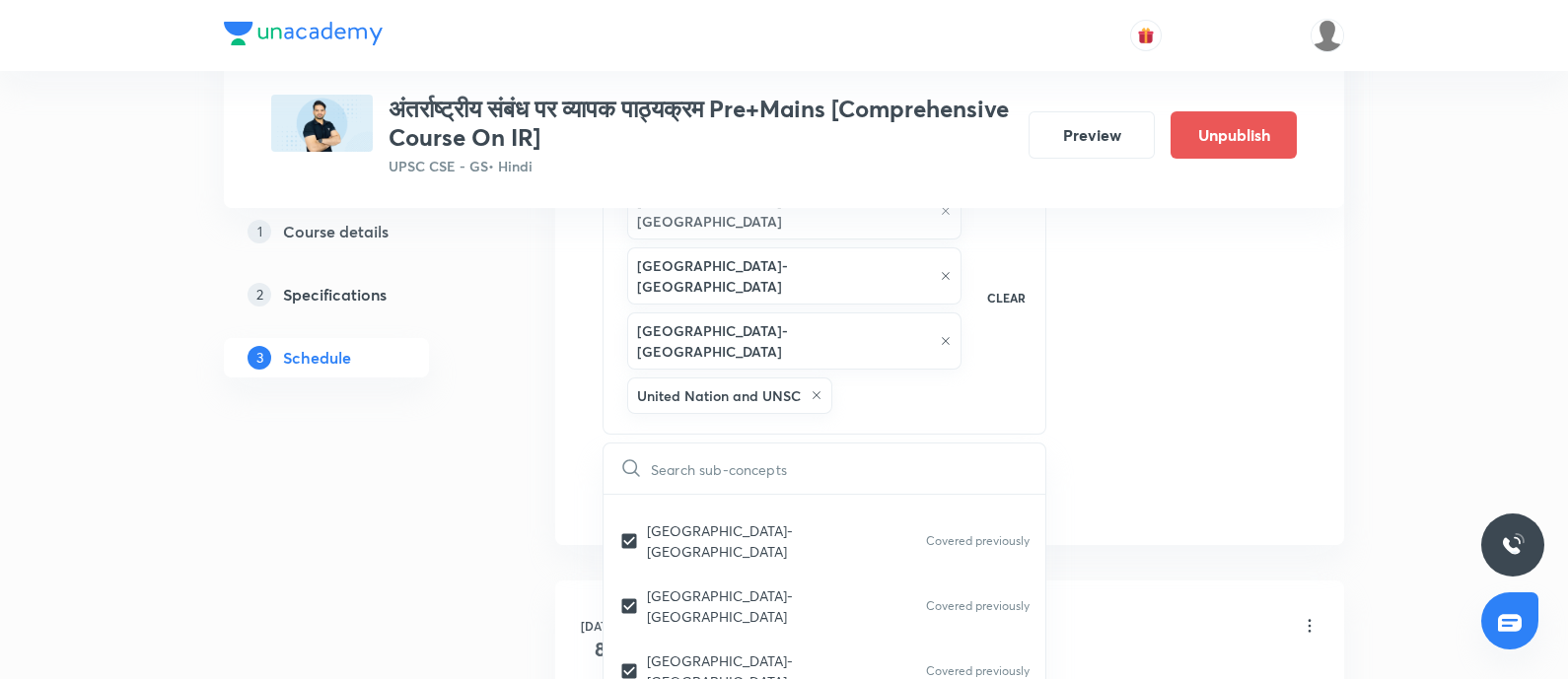
drag, startPoint x: 416, startPoint y: 463, endPoint x: 486, endPoint y: 411, distance: 87.2
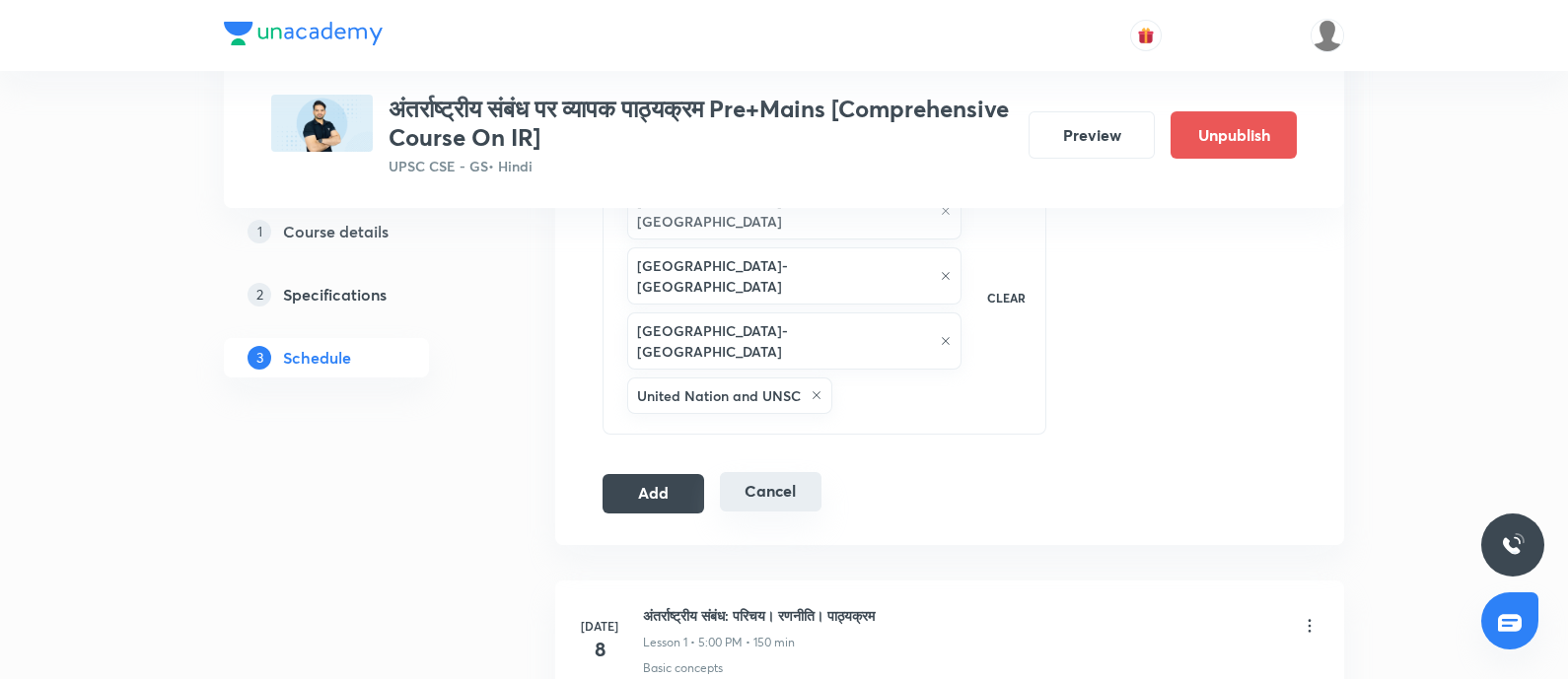
drag, startPoint x: 666, startPoint y: 377, endPoint x: 769, endPoint y: 382, distance: 103.1
click at [666, 474] on button "Add" at bounding box center [653, 494] width 102 height 40
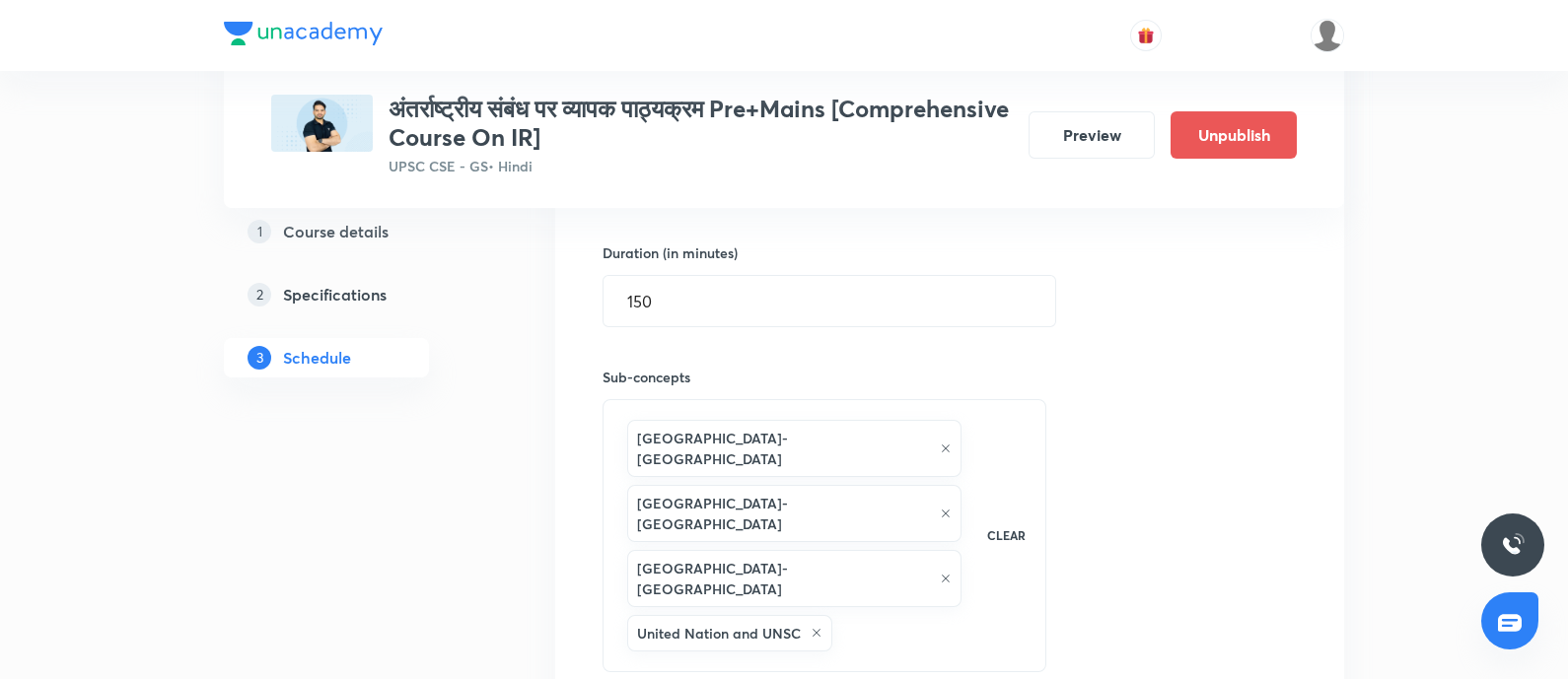
scroll to position [862, 0]
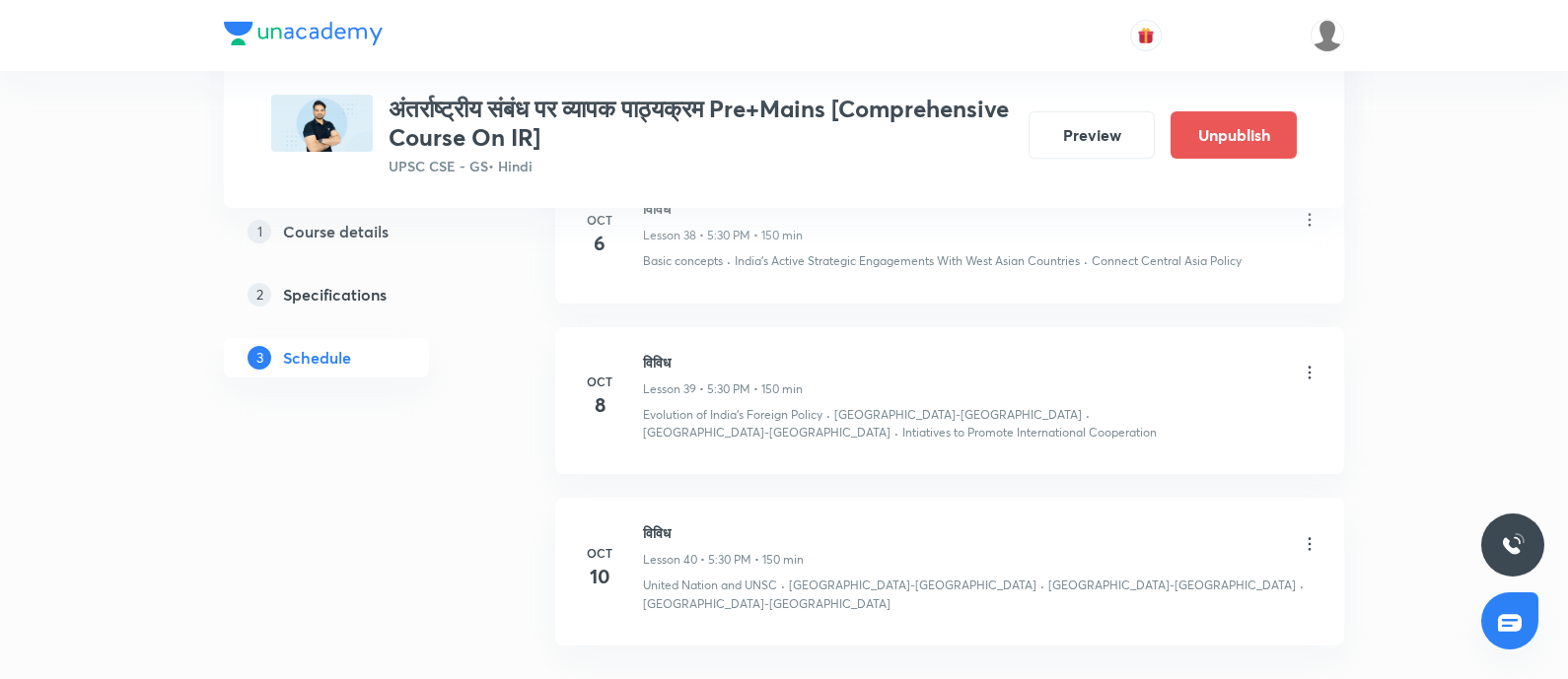
scroll to position [7133, 0]
